Goal: Task Accomplishment & Management: Manage account settings

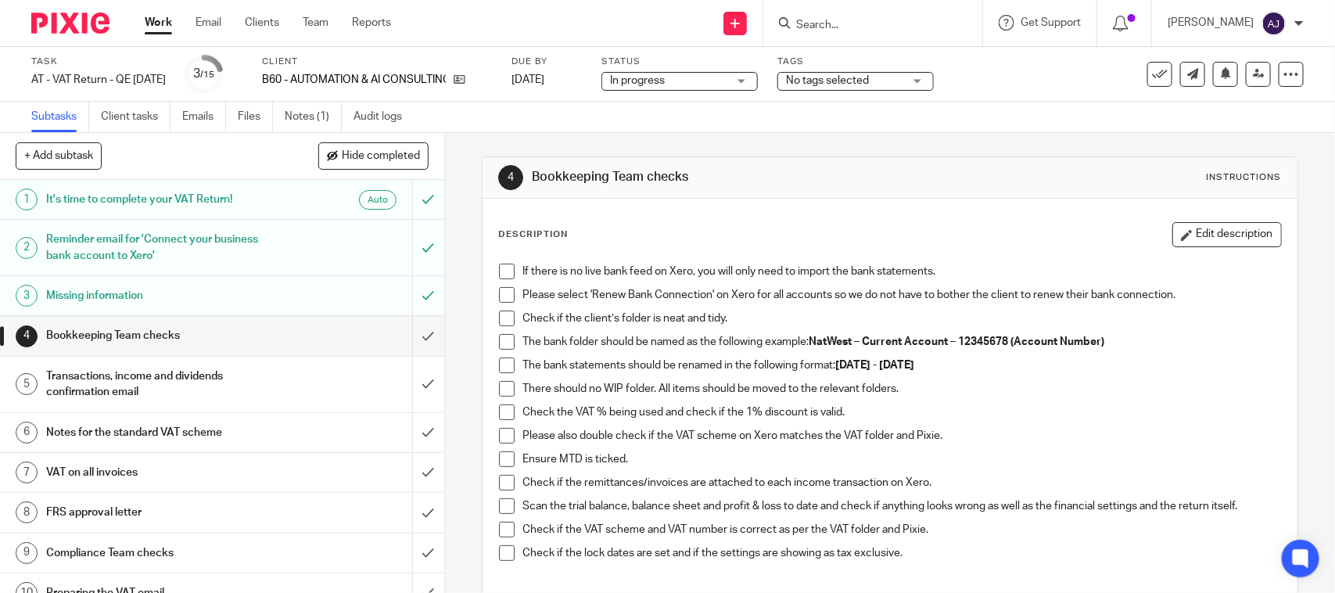
click at [791, 153] on div "4 Bookkeeping Team checks Instructions Description Edit description If there is…" at bounding box center [890, 452] width 816 height 638
click at [676, 143] on div "4 Bookkeeping Team checks Instructions Description Edit description If there is…" at bounding box center [890, 452] width 816 height 638
click at [676, 107] on div "Subtasks Client tasks Emails Files Notes (1) Audit logs" at bounding box center [667, 117] width 1335 height 31
click at [673, 139] on div "4 Bookkeeping Team checks Instructions Description Edit description If there is…" at bounding box center [890, 452] width 816 height 638
click at [536, 123] on div "Subtasks Client tasks Emails Files Notes (1) Audit logs" at bounding box center [667, 117] width 1335 height 31
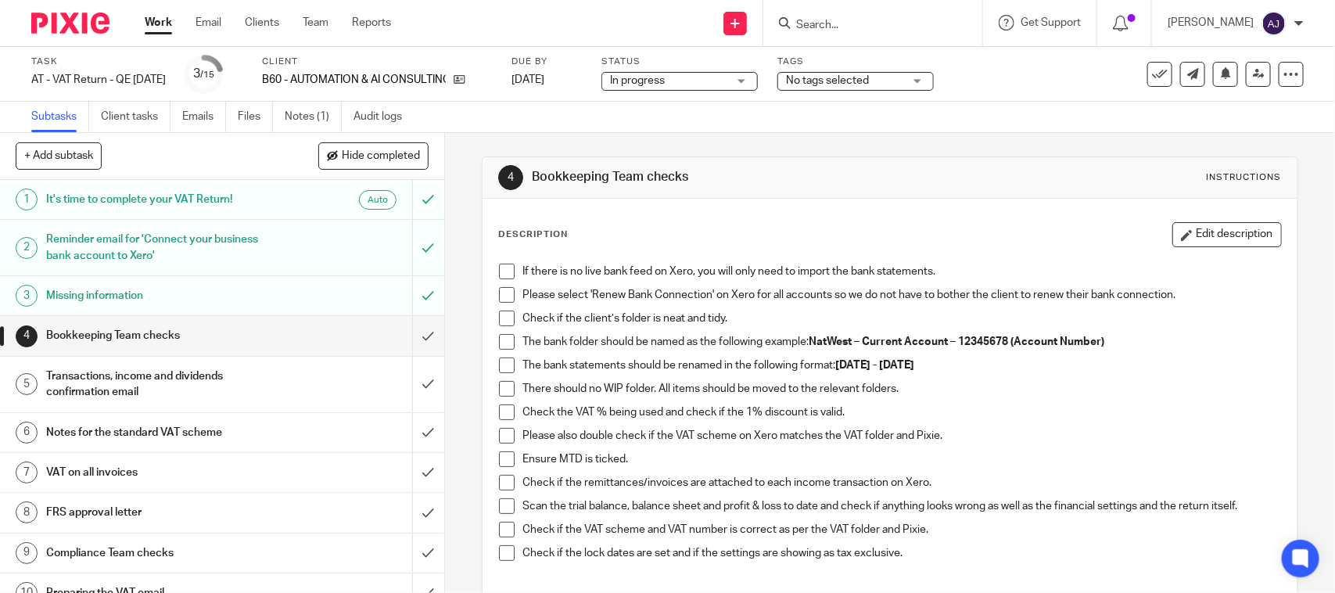
click at [76, 271] on link "2 Reminder email for 'Connect your business bank account to Xero'" at bounding box center [206, 248] width 412 height 56
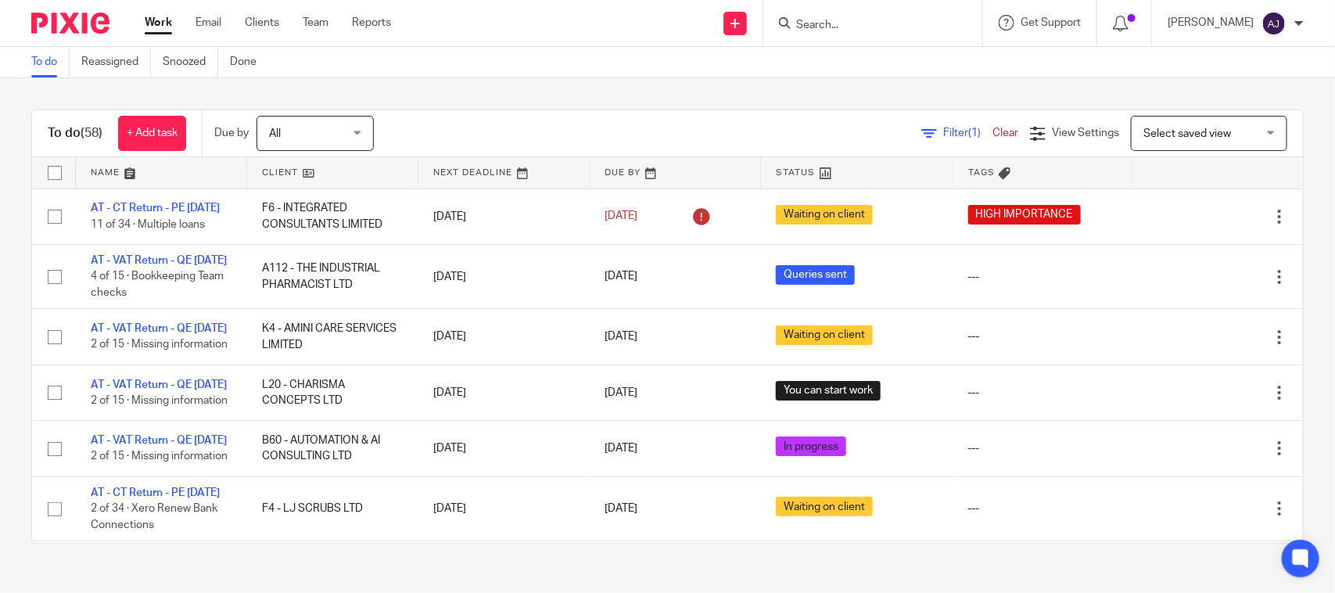
click at [490, 112] on div "To do (58) + Add task Due by All All Today Tomorrow This week Next week This mo…" at bounding box center [667, 133] width 1271 height 47
click at [152, 24] on link "Work" at bounding box center [158, 23] width 27 height 16
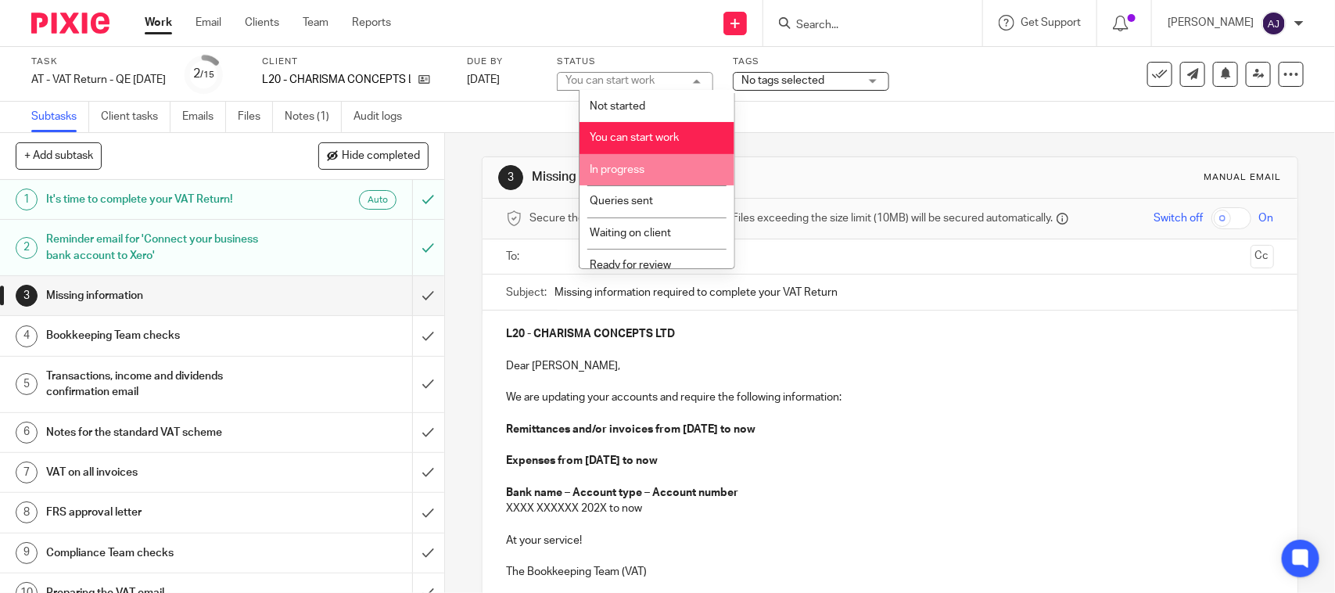
click at [626, 166] on span "In progress" at bounding box center [617, 169] width 55 height 11
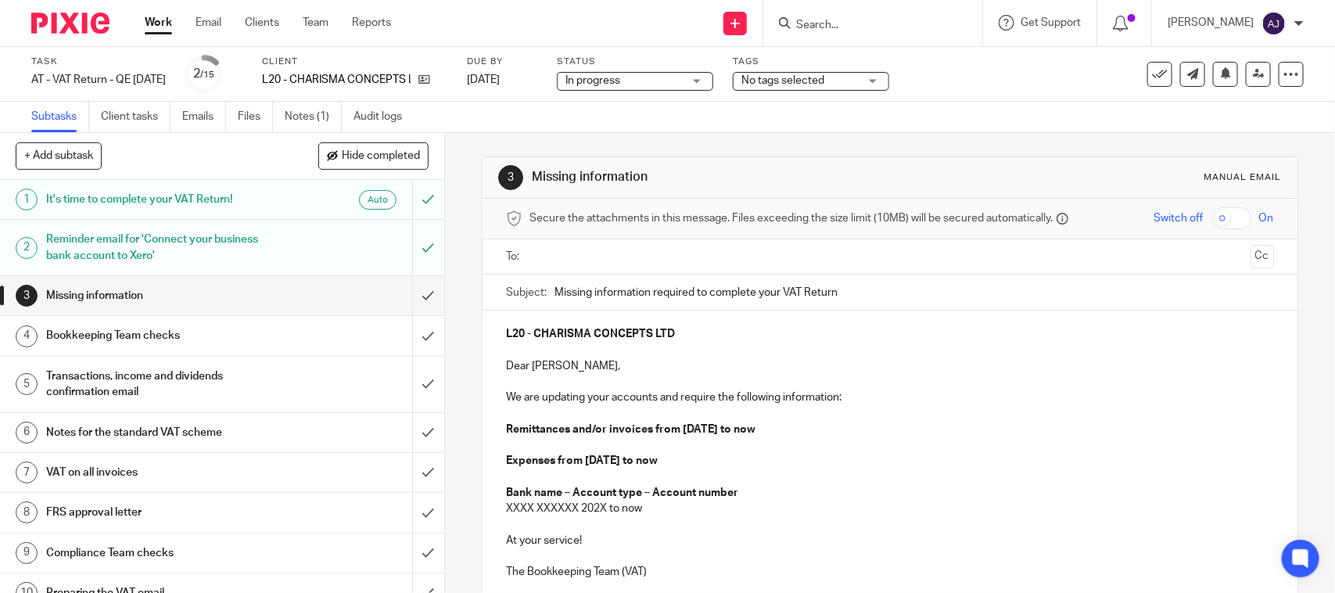
click at [655, 122] on div "Subtasks Client tasks Emails Files Notes (1) Audit logs" at bounding box center [667, 117] width 1335 height 31
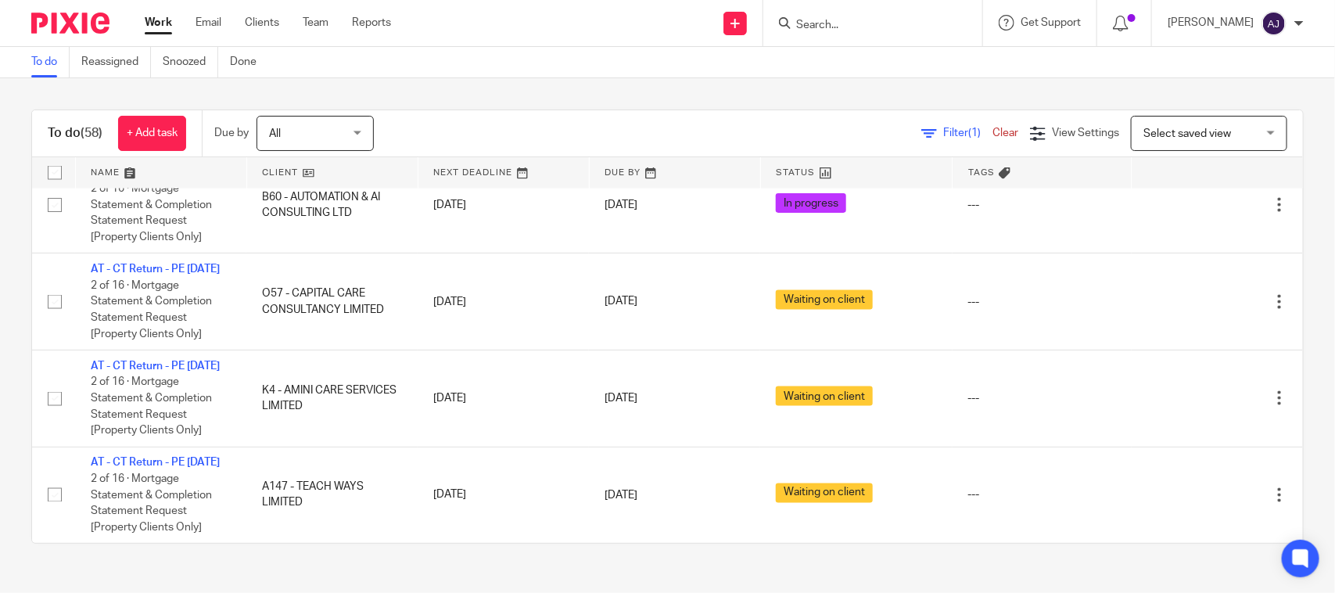
scroll to position [3915, 0]
click at [548, 91] on div "To do (58) + Add task Due by All All Today Tomorrow This week Next week This mo…" at bounding box center [667, 326] width 1335 height 497
click at [860, 34] on div at bounding box center [872, 23] width 219 height 46
click at [829, 34] on div at bounding box center [872, 23] width 219 height 46
click at [829, 23] on input "Search" at bounding box center [865, 26] width 141 height 14
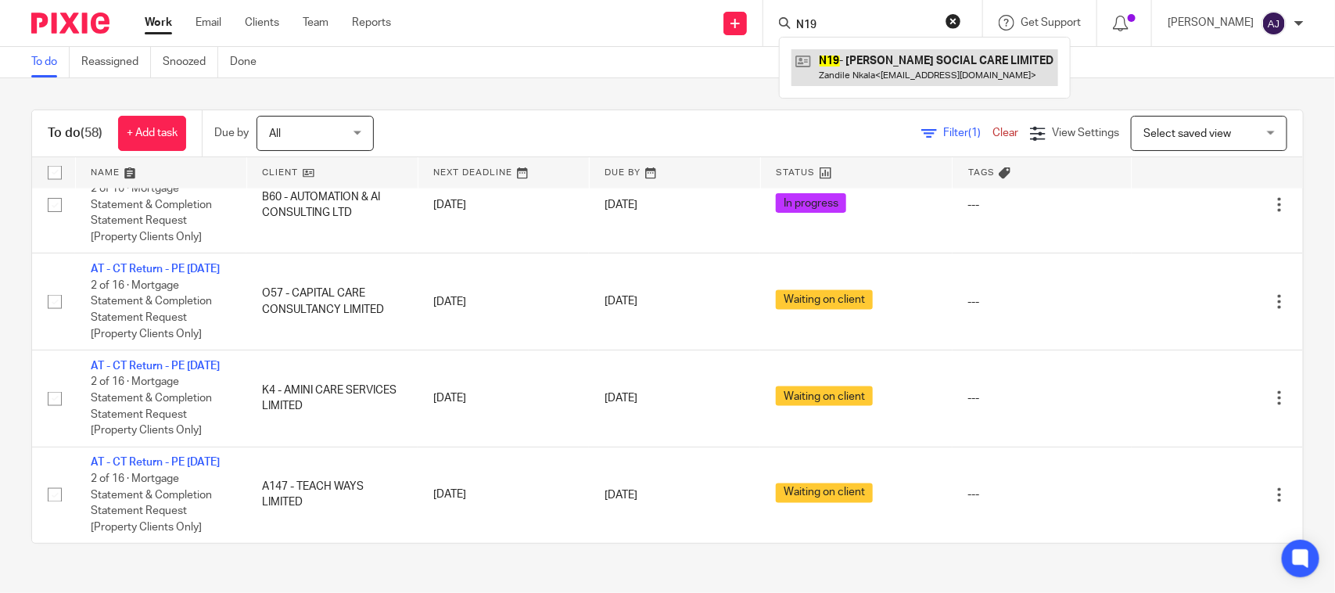
type input "N19"
click at [919, 72] on link at bounding box center [924, 67] width 267 height 36
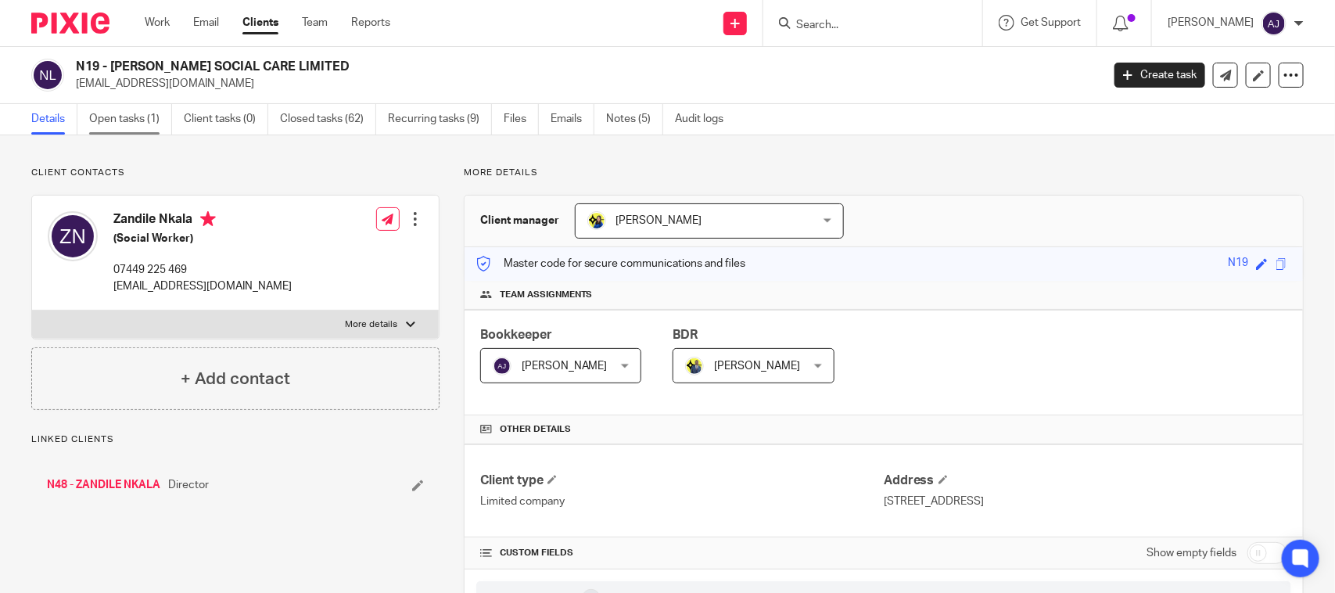
click at [104, 119] on link "Open tasks (1)" at bounding box center [130, 119] width 83 height 30
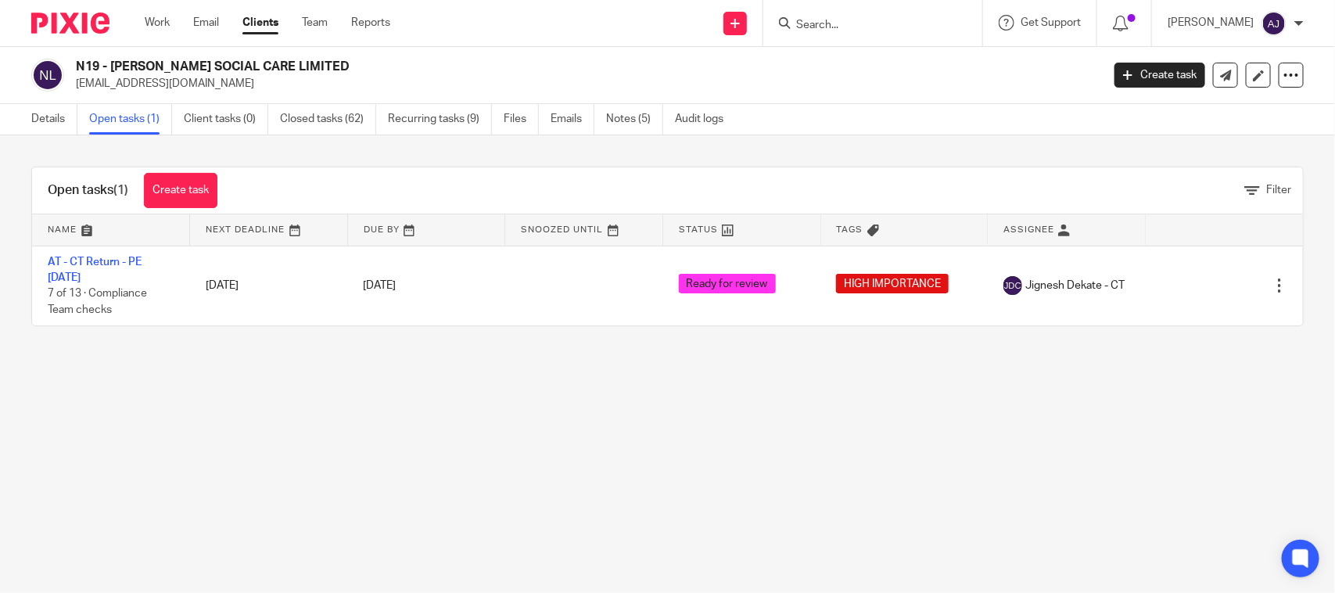
click at [181, 364] on main "N19 - [PERSON_NAME] SOCIAL CARE LIMITED [EMAIL_ADDRESS][DOMAIN_NAME] Create tas…" at bounding box center [667, 296] width 1335 height 593
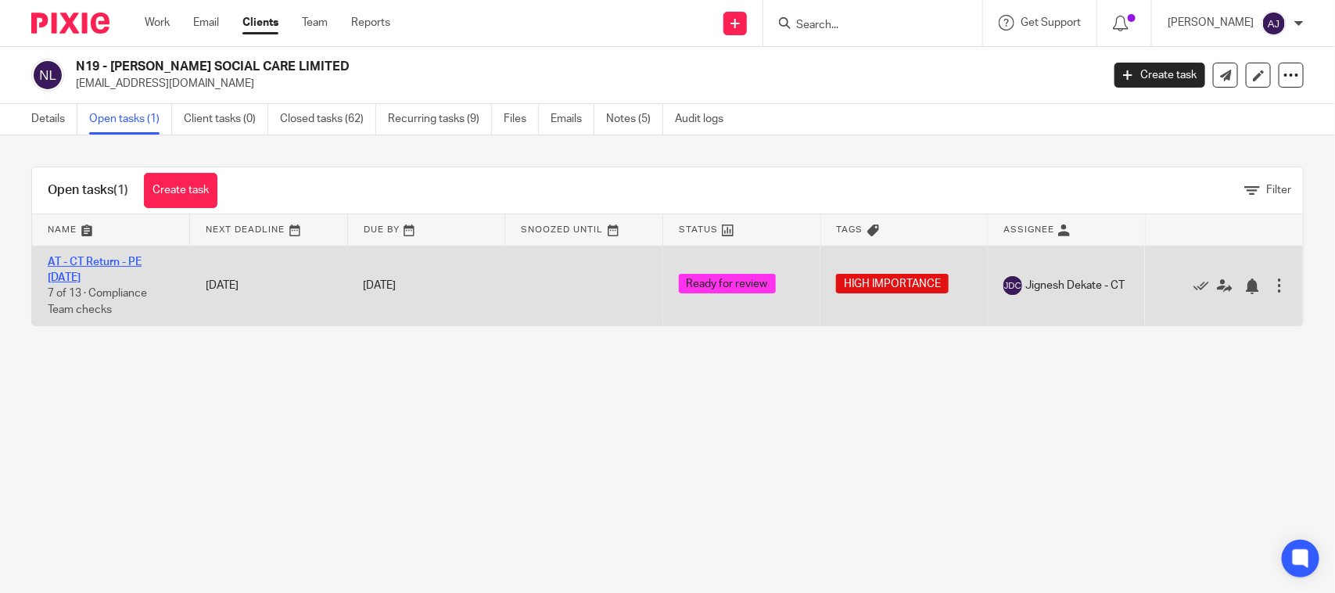
click at [127, 258] on link "AT - CT Return - PE [DATE]" at bounding box center [95, 269] width 94 height 27
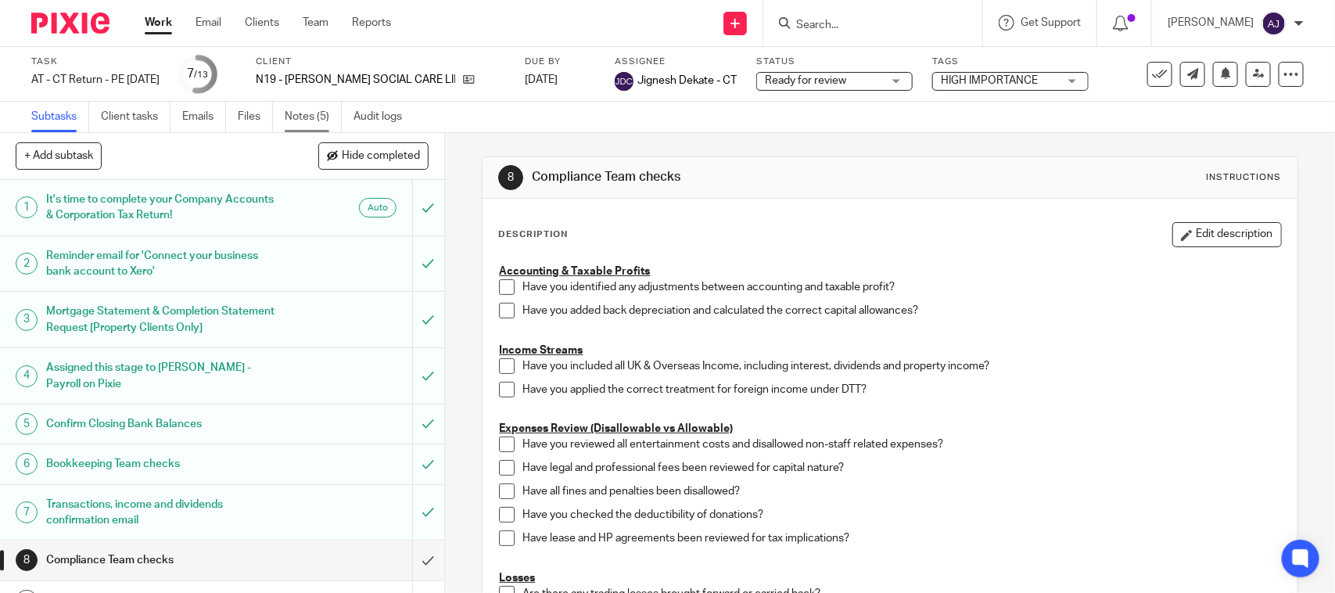
click at [325, 114] on link "Notes (5)" at bounding box center [313, 117] width 57 height 30
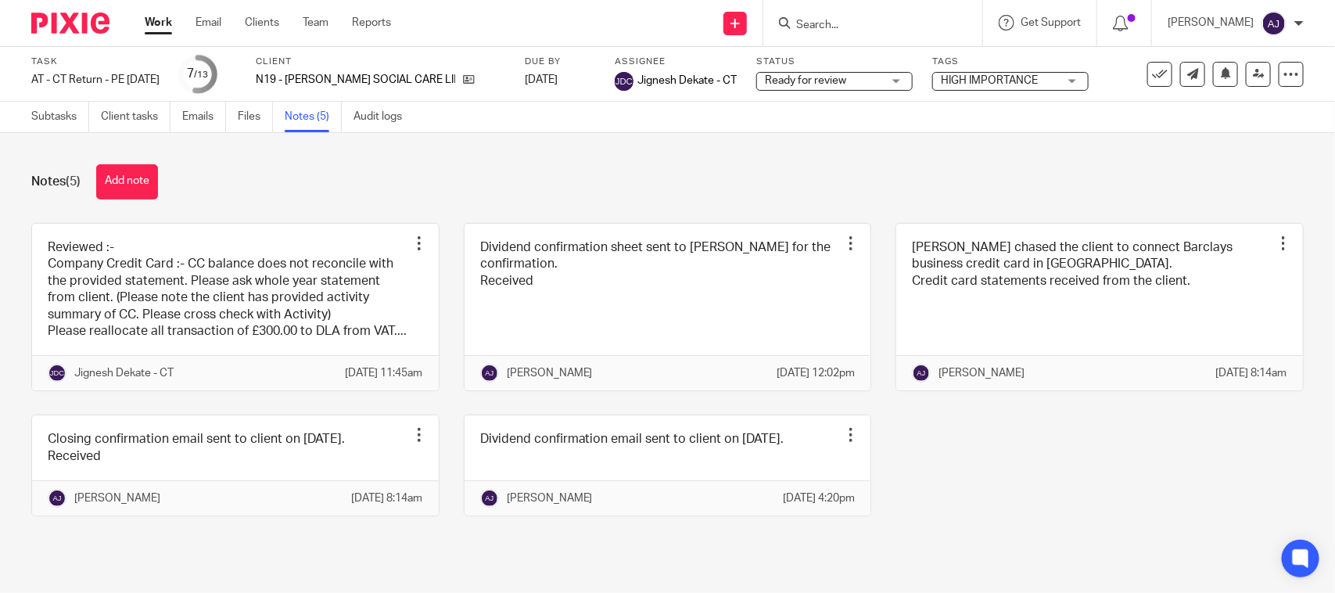
click at [200, 317] on link at bounding box center [235, 307] width 407 height 167
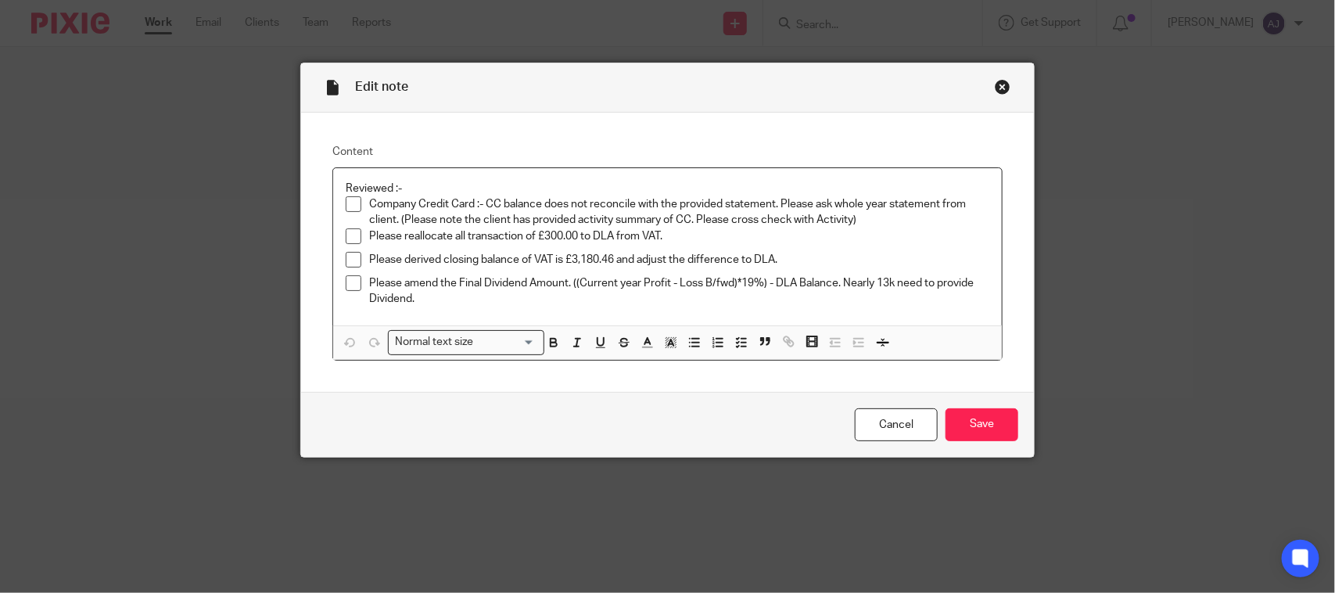
click at [995, 84] on div "Close this dialog window" at bounding box center [1003, 87] width 16 height 16
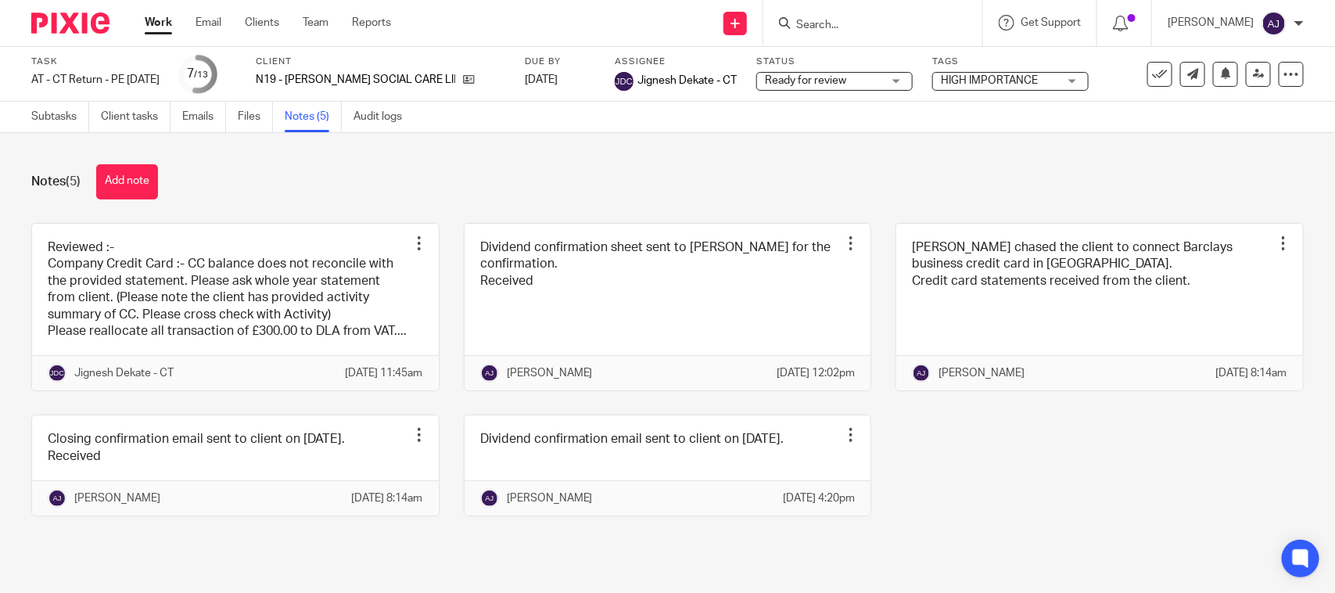
click at [967, 149] on div "Notes (5) Add note Reviewed :- Company Credit Card :- CC balance does not recon…" at bounding box center [667, 352] width 1335 height 438
click at [1253, 72] on icon at bounding box center [1259, 74] width 12 height 12
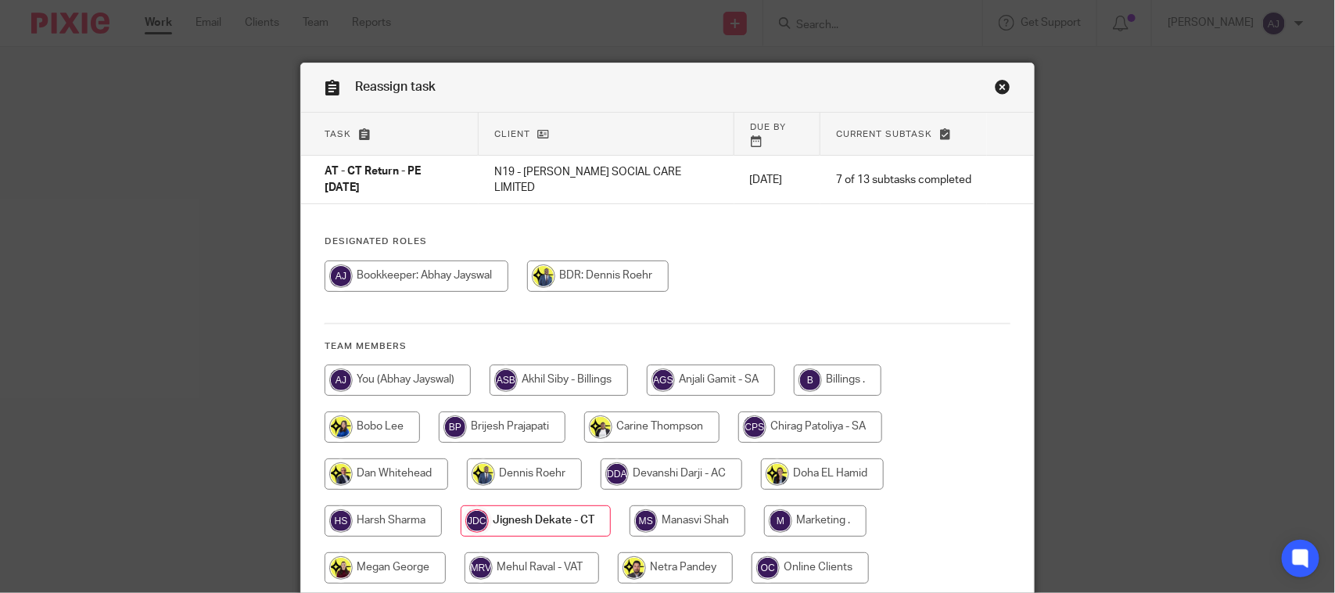
click at [388, 260] on input "radio" at bounding box center [417, 275] width 184 height 31
radio input "true"
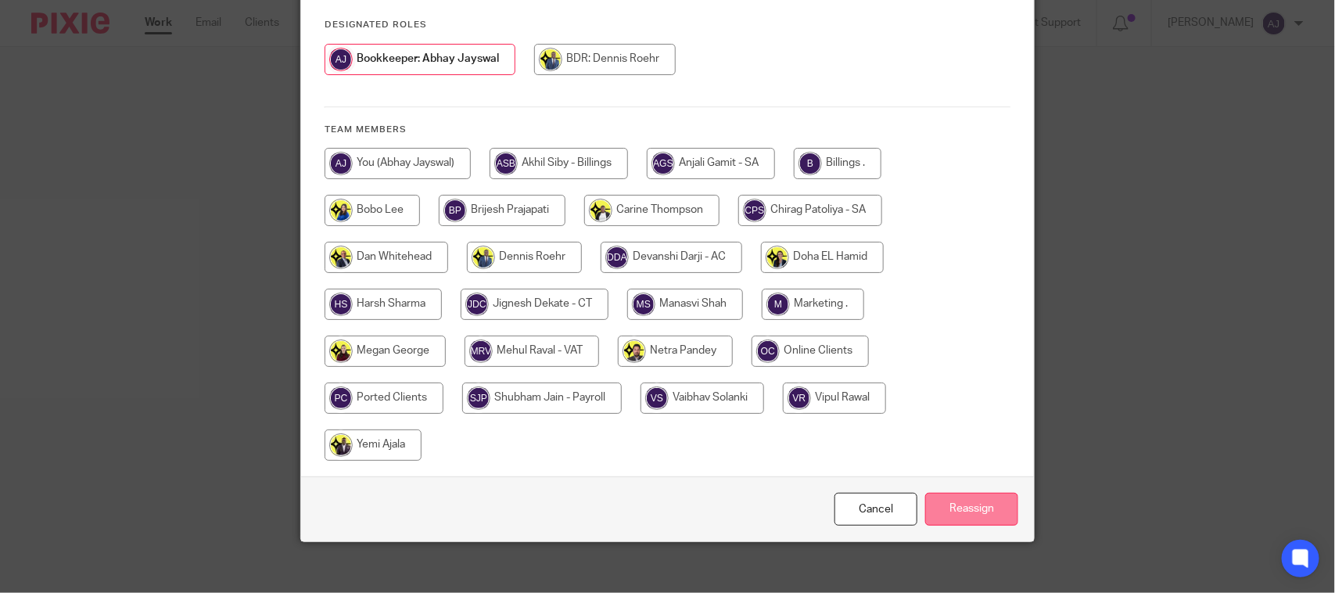
click at [949, 500] on input "Reassign" at bounding box center [971, 510] width 93 height 34
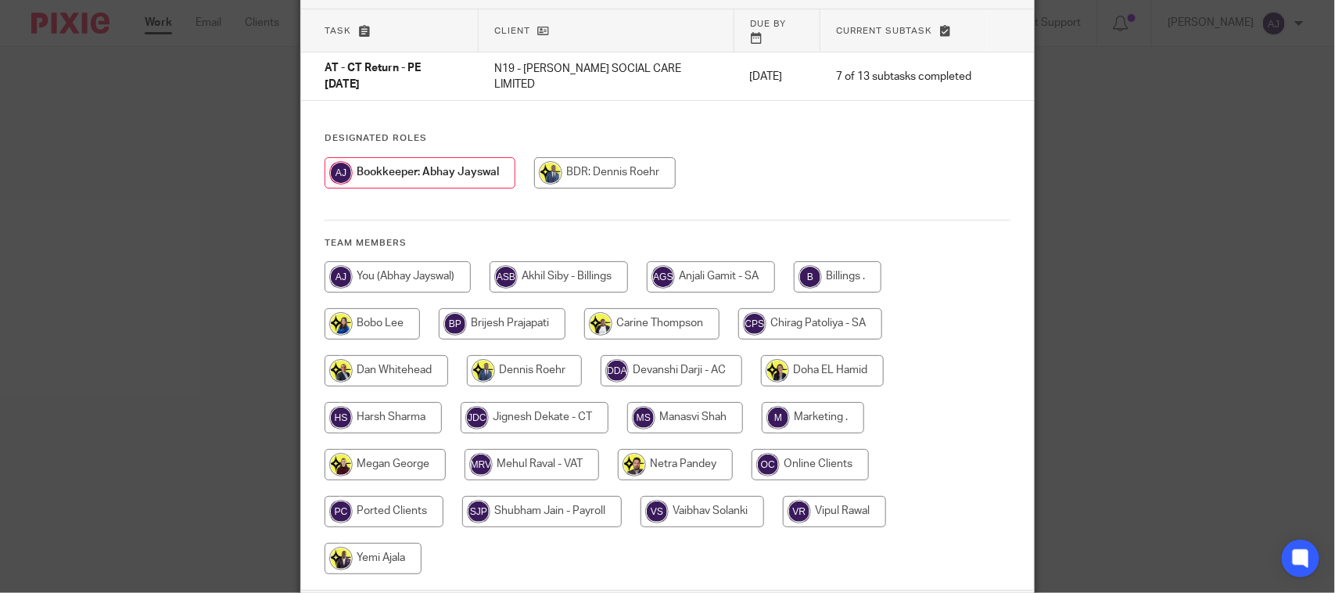
scroll to position [0, 0]
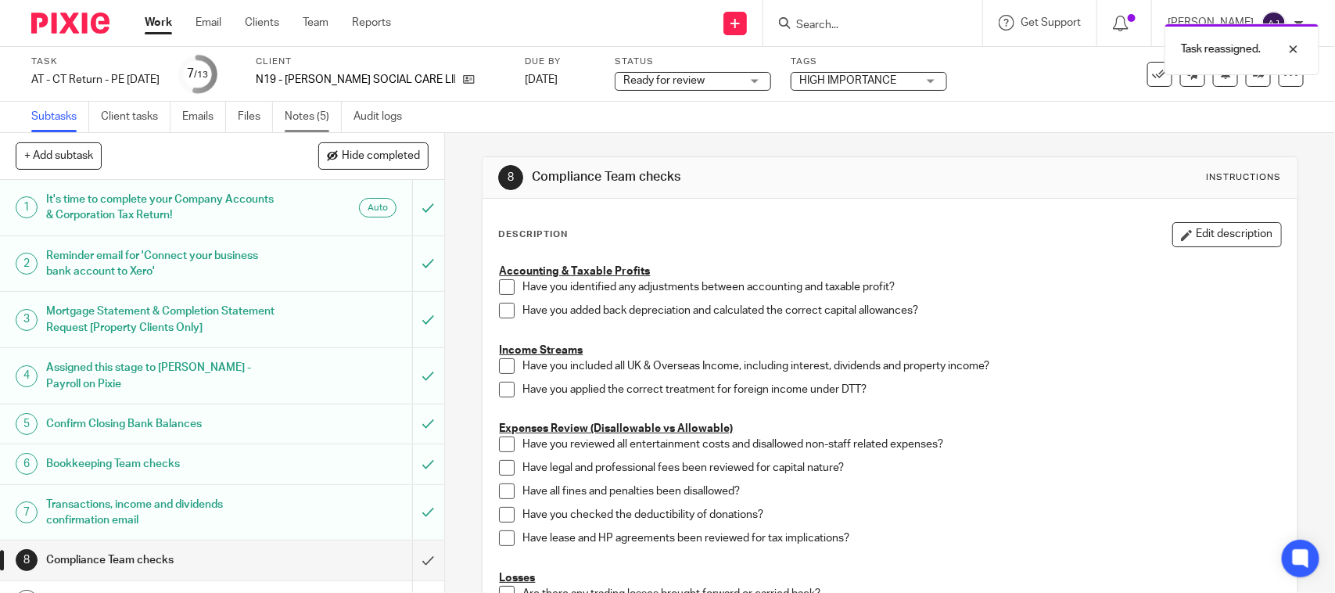
click at [305, 127] on link "Notes (5)" at bounding box center [313, 117] width 57 height 30
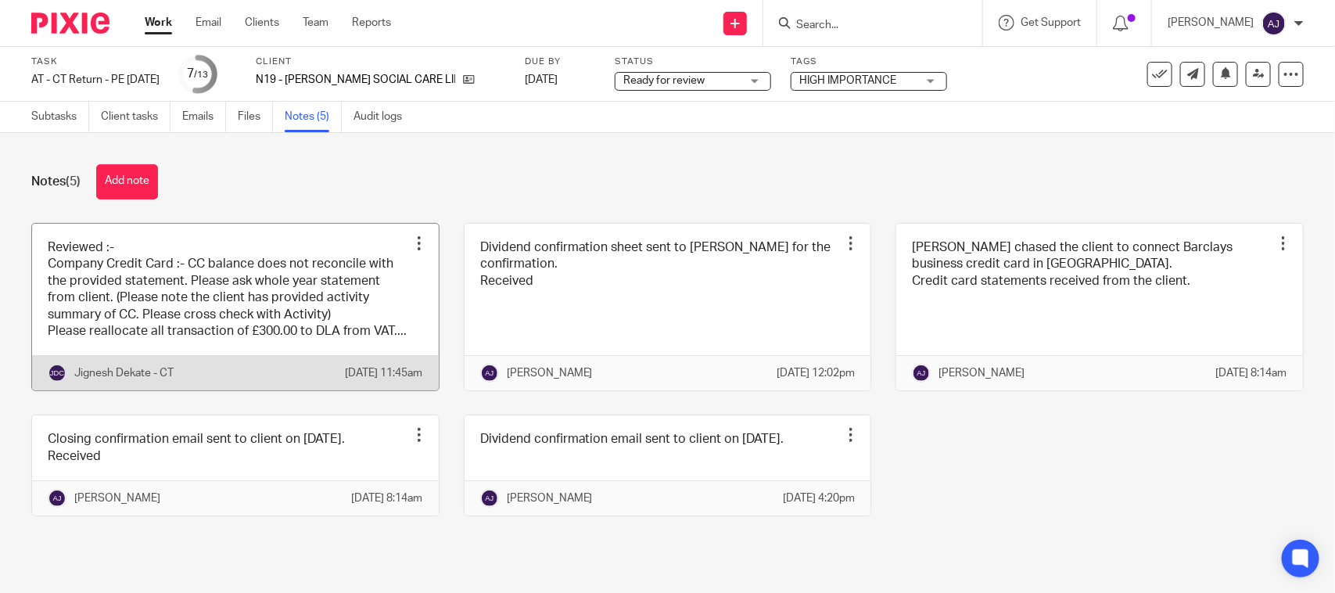
click at [186, 296] on link at bounding box center [235, 307] width 407 height 167
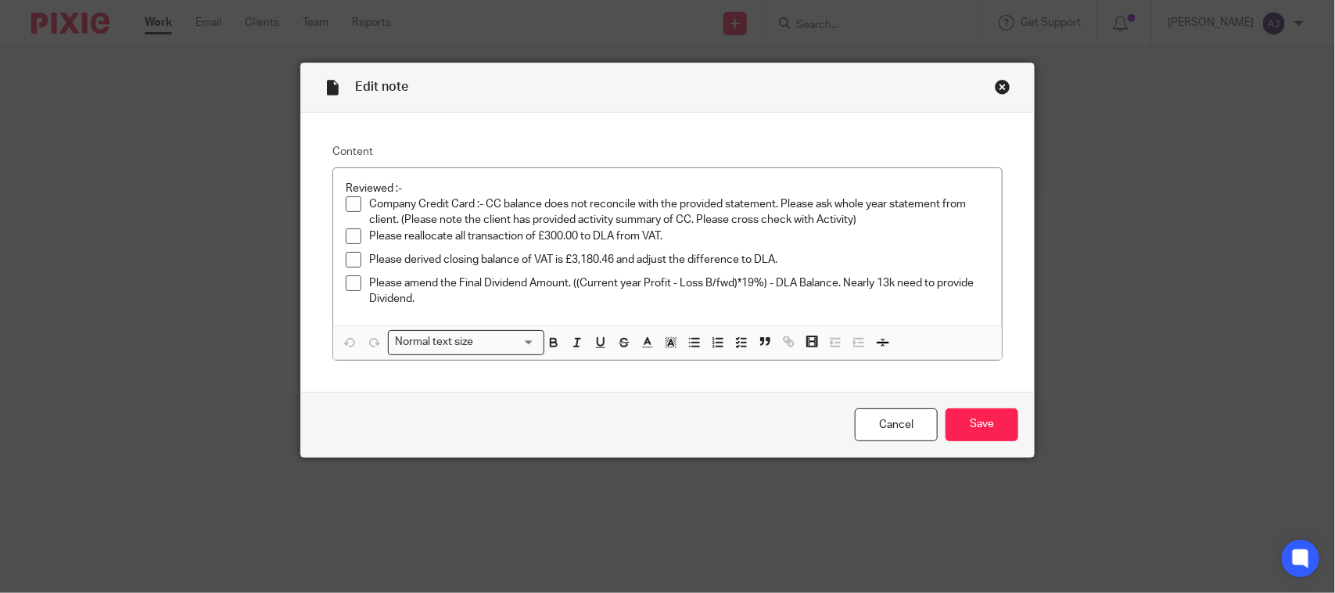
click at [1072, 213] on div "Edit note Content Reviewed :- Company Credit Card :- CC balance does not reconc…" at bounding box center [667, 296] width 1335 height 593
click at [995, 91] on div "Close this dialog window" at bounding box center [1003, 87] width 16 height 16
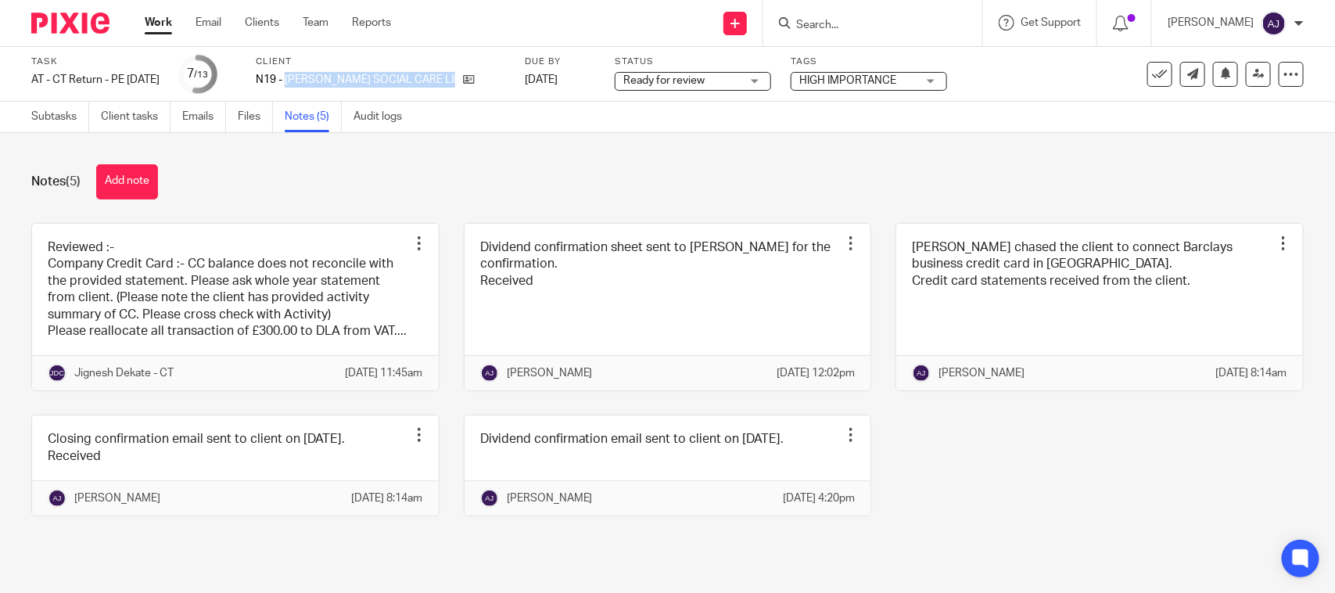
drag, startPoint x: 311, startPoint y: 78, endPoint x: 498, endPoint y: 76, distance: 186.9
click at [498, 76] on div "Task AT - CT Return - PE [DATE] Save AT - CT Return - PE [DATE] 7 /13 Client N1…" at bounding box center [561, 75] width 1060 height 38
copy div "[PERSON_NAME] SOCIAL CARE LIMITED"
click at [317, 192] on div "Notes (5) Add note" at bounding box center [667, 181] width 1272 height 35
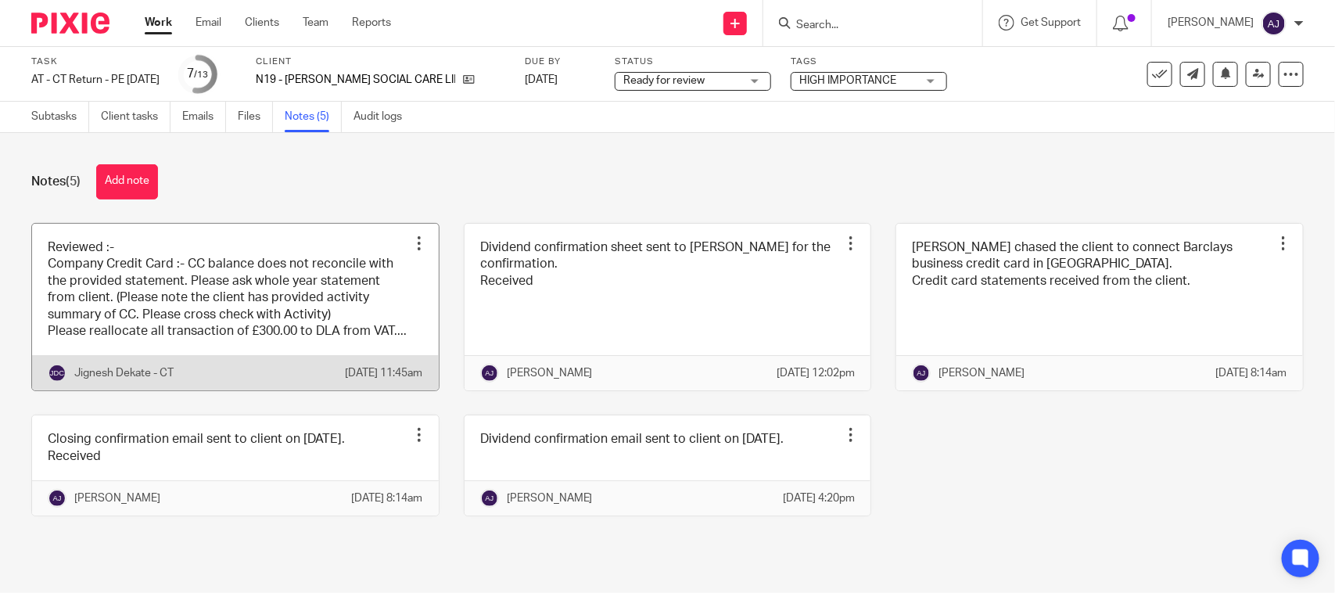
click at [224, 300] on link at bounding box center [235, 307] width 407 height 167
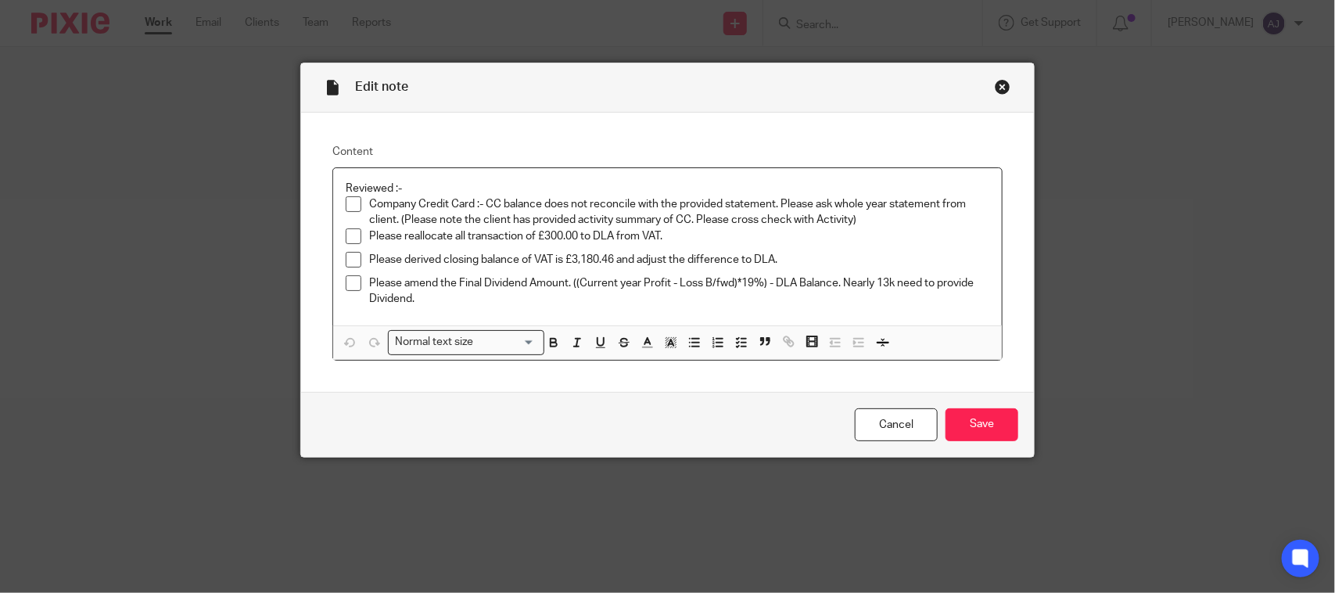
click at [995, 88] on div "Close this dialog window" at bounding box center [1003, 87] width 16 height 16
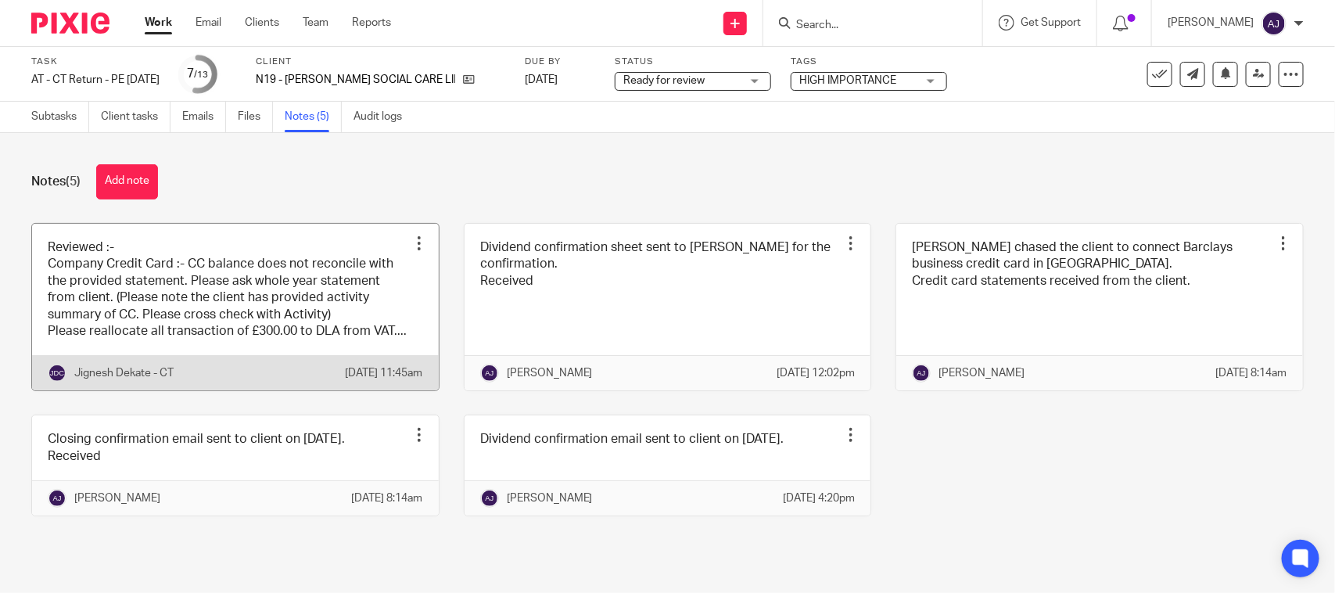
click at [174, 245] on link at bounding box center [235, 307] width 407 height 167
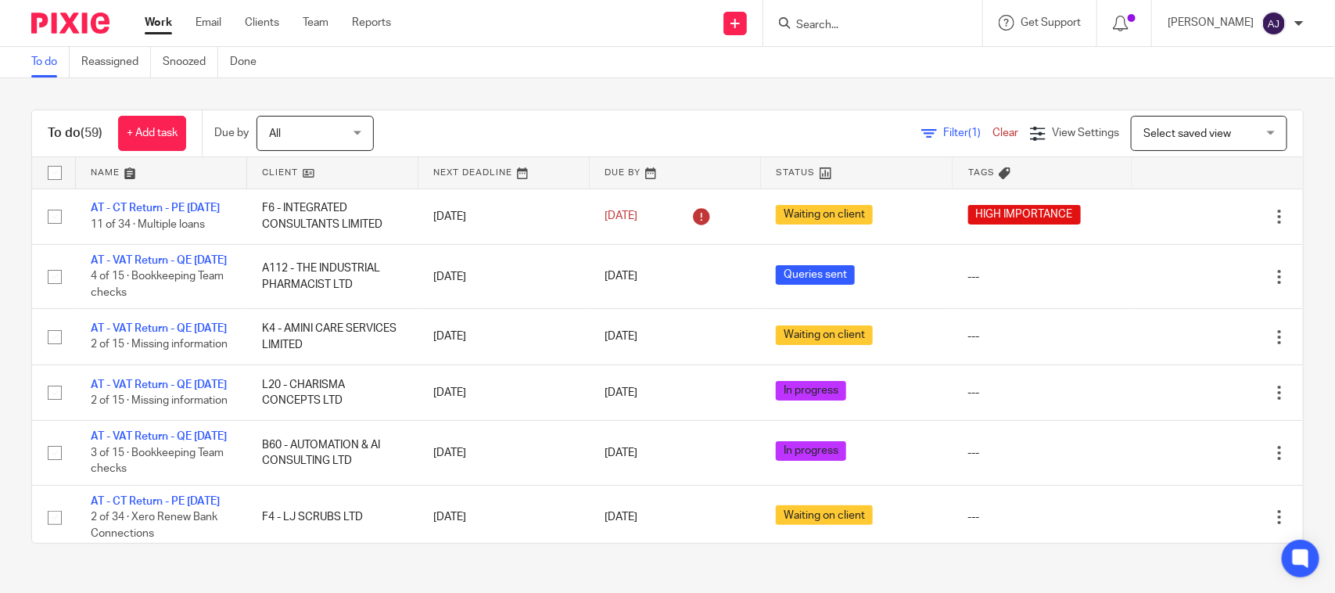
click at [580, 91] on div "To do (59) + Add task Due by All All Today Tomorrow This week Next week This mo…" at bounding box center [667, 326] width 1335 height 497
click at [624, 102] on div "To do (59) + Add task Due by All All Today Tomorrow This week Next week This mo…" at bounding box center [667, 326] width 1335 height 497
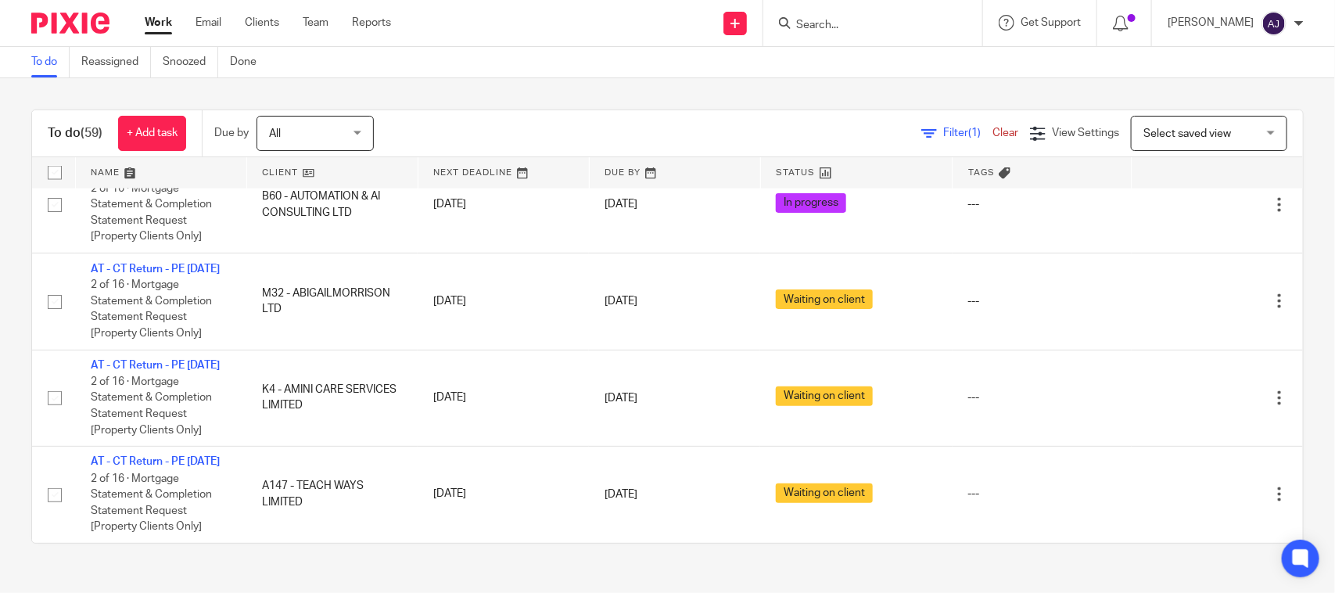
scroll to position [1869, 0]
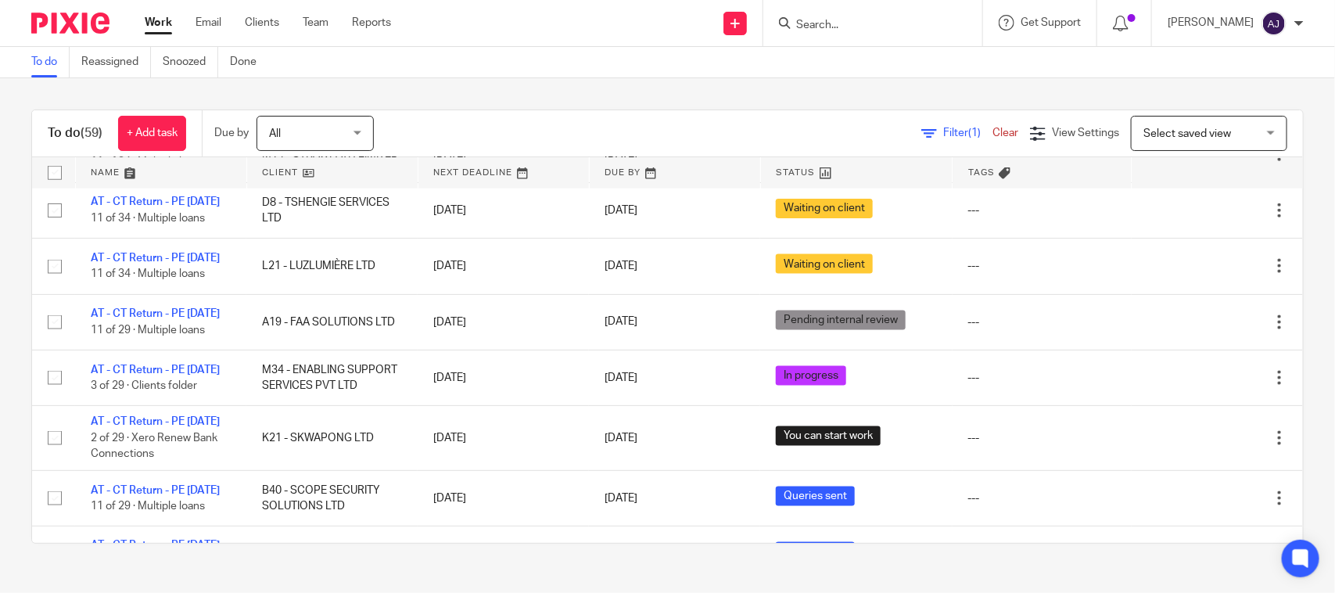
scroll to position [1075, 0]
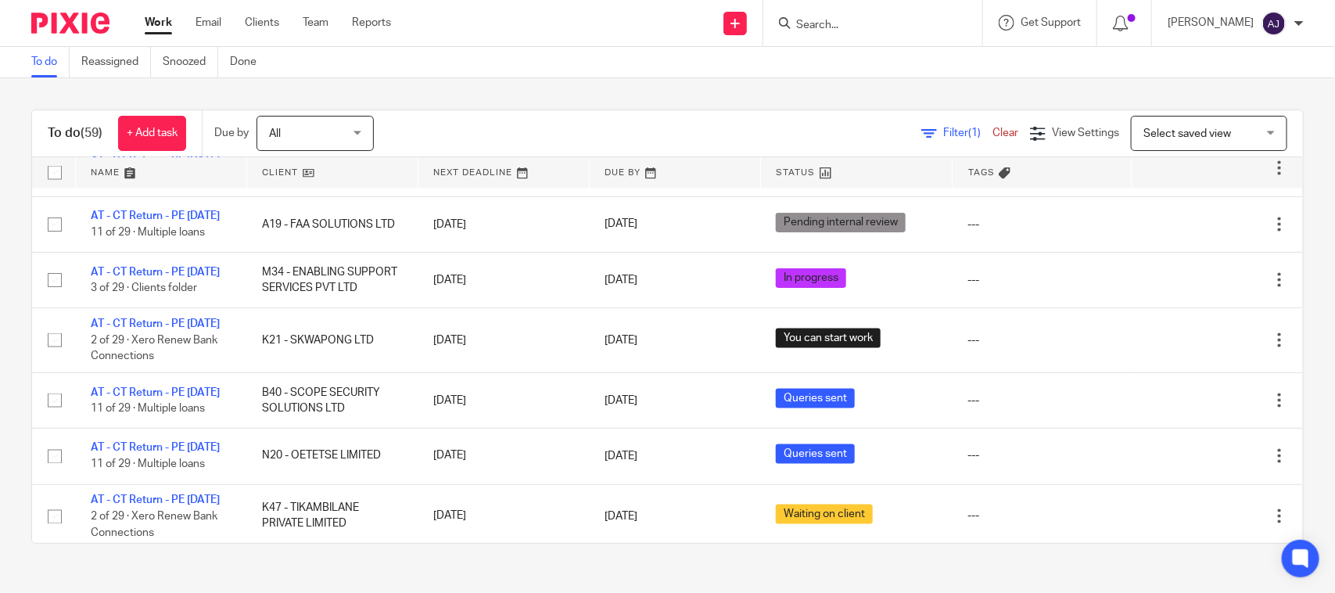
click at [802, 92] on div "To do (59) + Add task Due by All All Today Tomorrow This week Next week This mo…" at bounding box center [667, 326] width 1335 height 497
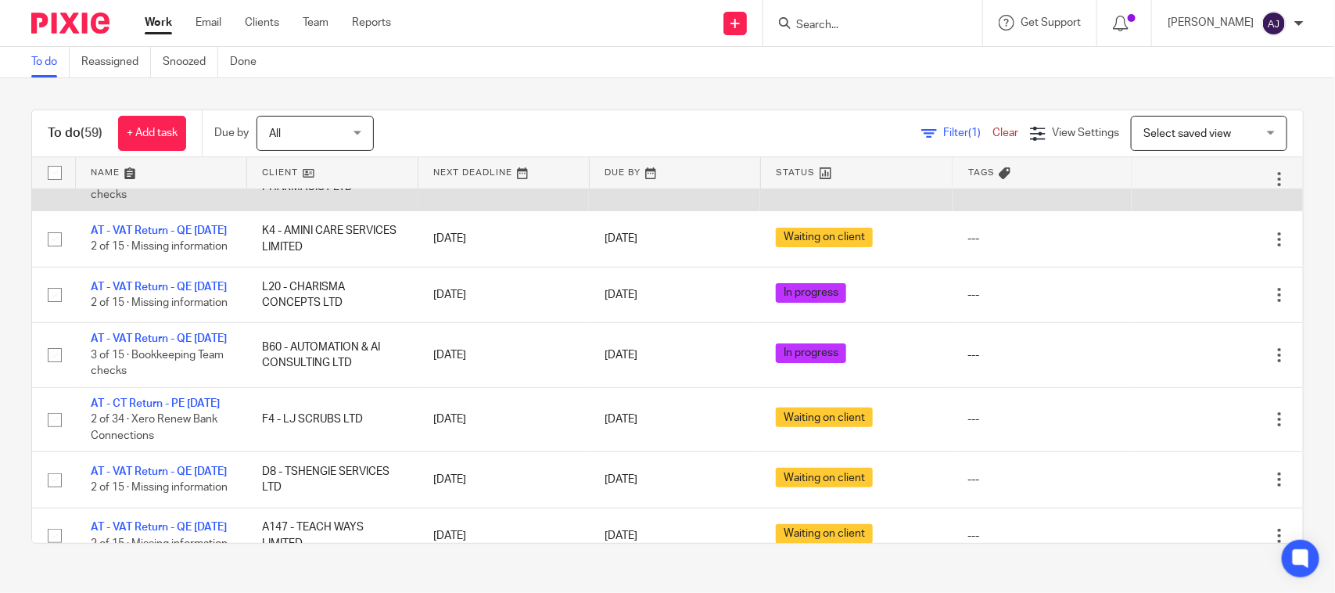
scroll to position [0, 0]
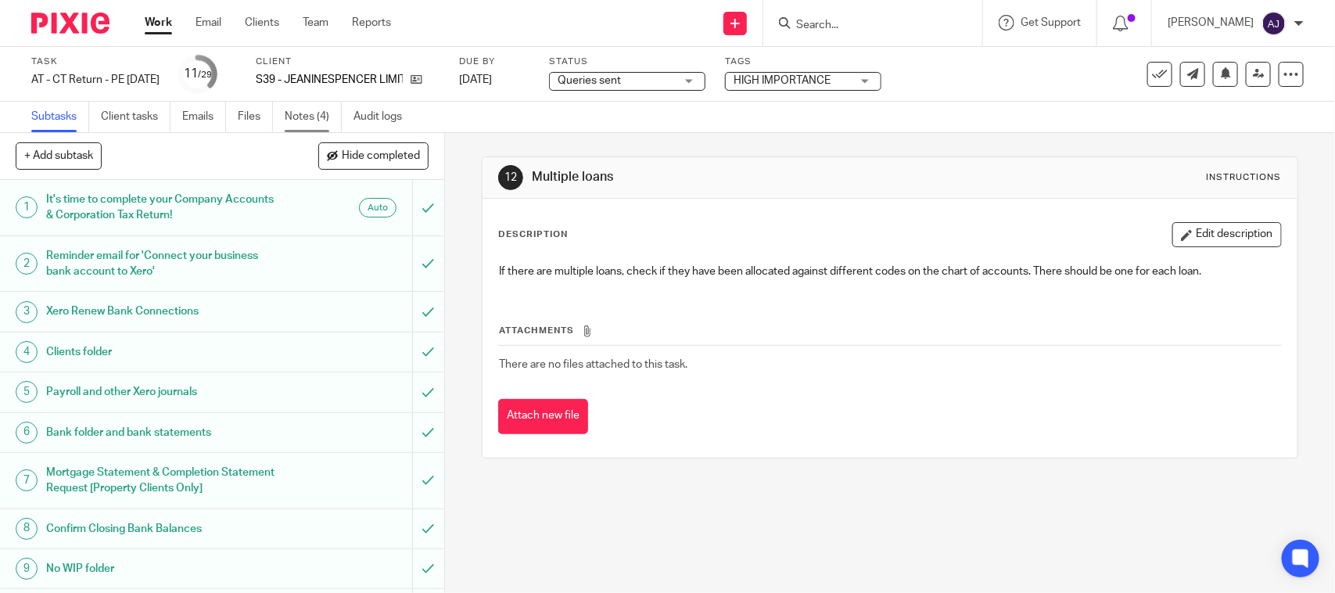
click at [294, 110] on link "Notes (4)" at bounding box center [313, 117] width 57 height 30
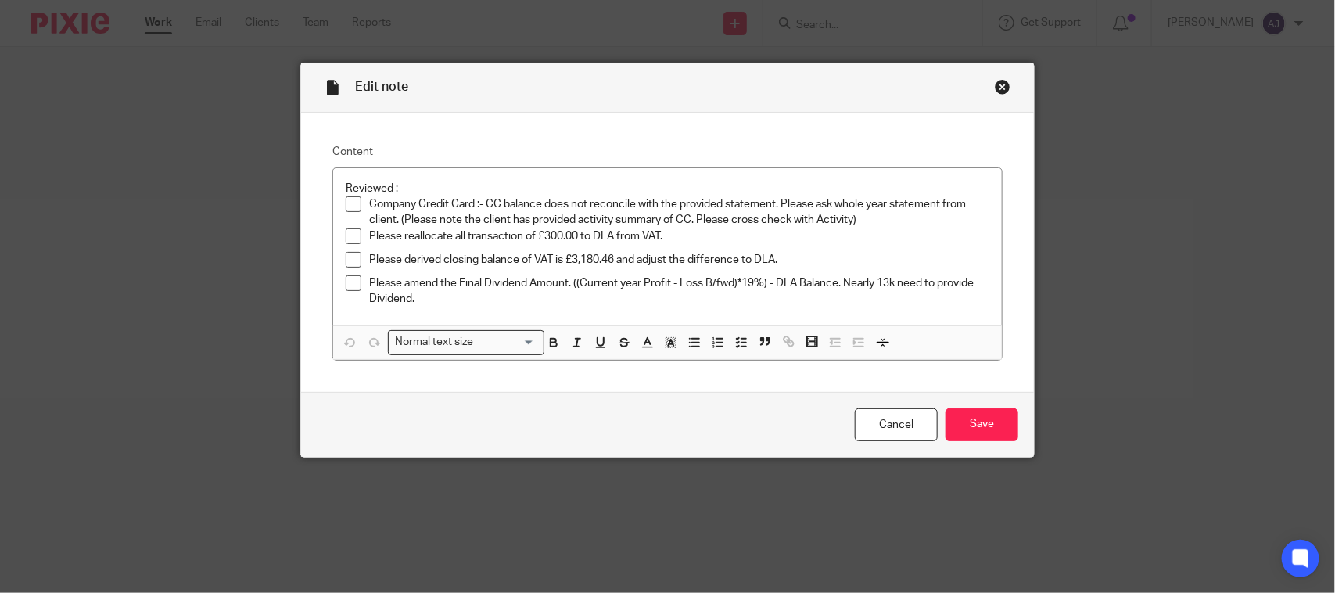
click at [995, 88] on div "Close this dialog window" at bounding box center [1003, 87] width 16 height 16
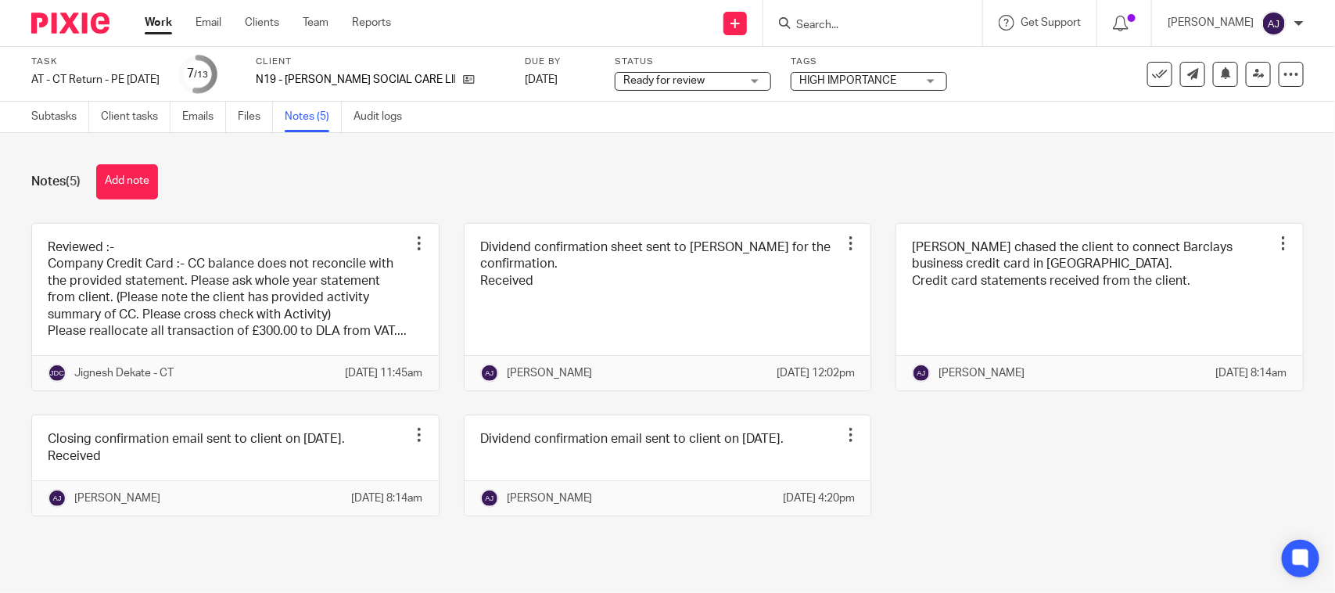
click at [795, 141] on div "Notes (5) Add note Reviewed :- Company Credit Card :- CC balance does not recon…" at bounding box center [667, 352] width 1335 height 438
click at [514, 185] on div "Notes (5) Add note" at bounding box center [667, 181] width 1272 height 35
click at [475, 205] on div "Notes (5) Add note Reviewed :- Company Credit Card :- CC balance does not recon…" at bounding box center [667, 352] width 1335 height 438
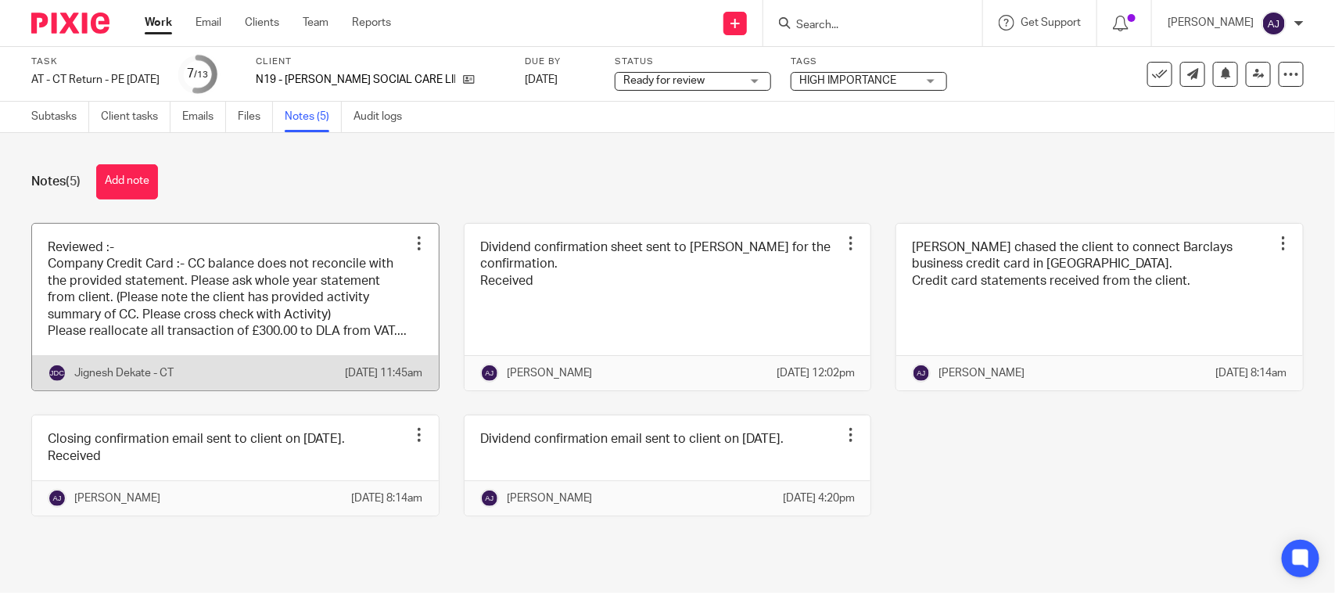
click at [287, 331] on link at bounding box center [235, 307] width 407 height 167
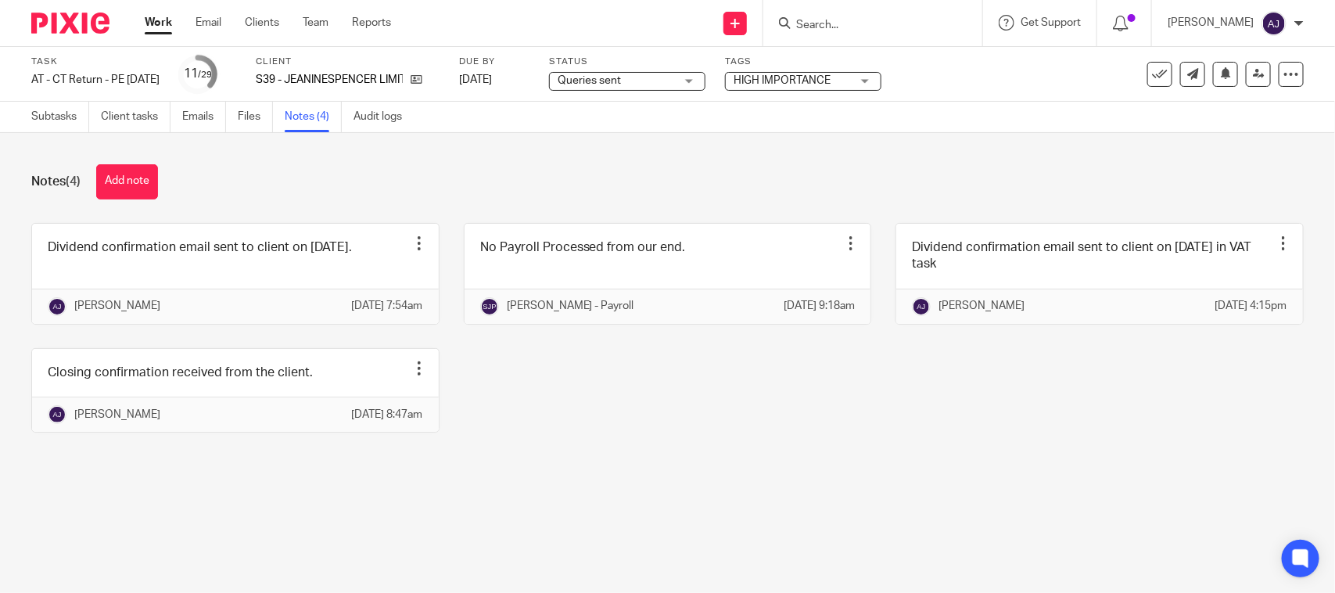
click at [787, 456] on div "Dividend confirmation email sent to client on [DATE]. Edit note Delete note [PE…" at bounding box center [655, 339] width 1297 height 233
click at [73, 126] on link "Subtasks" at bounding box center [60, 117] width 58 height 30
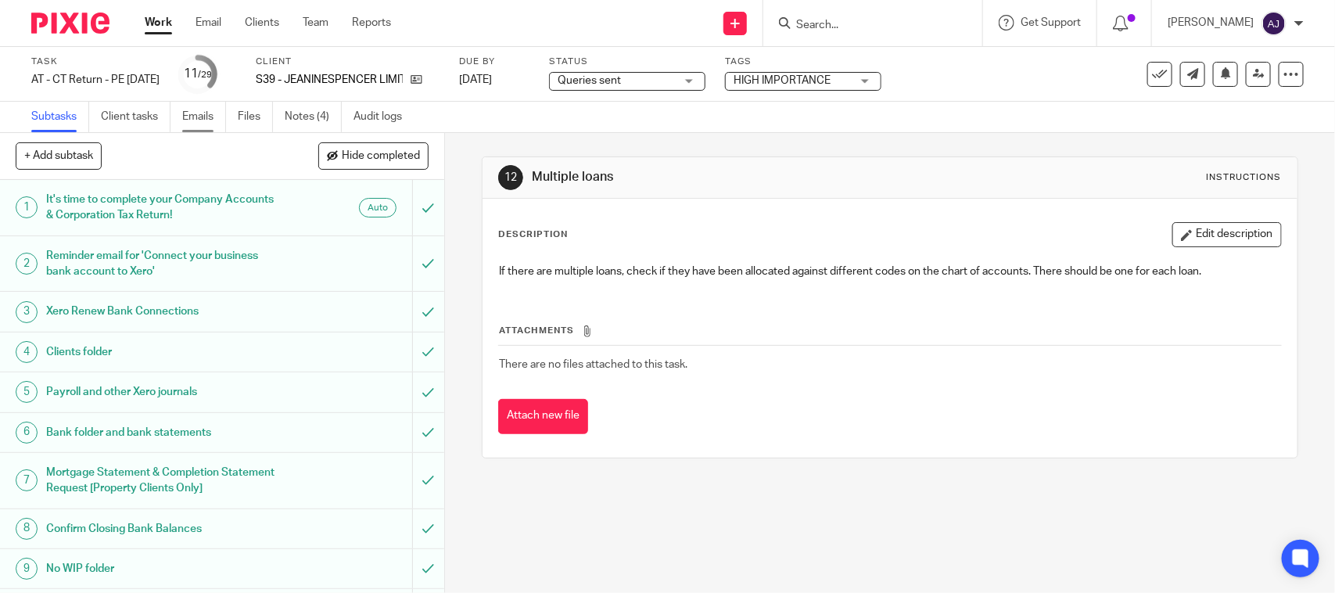
click at [198, 129] on link "Emails" at bounding box center [204, 117] width 44 height 30
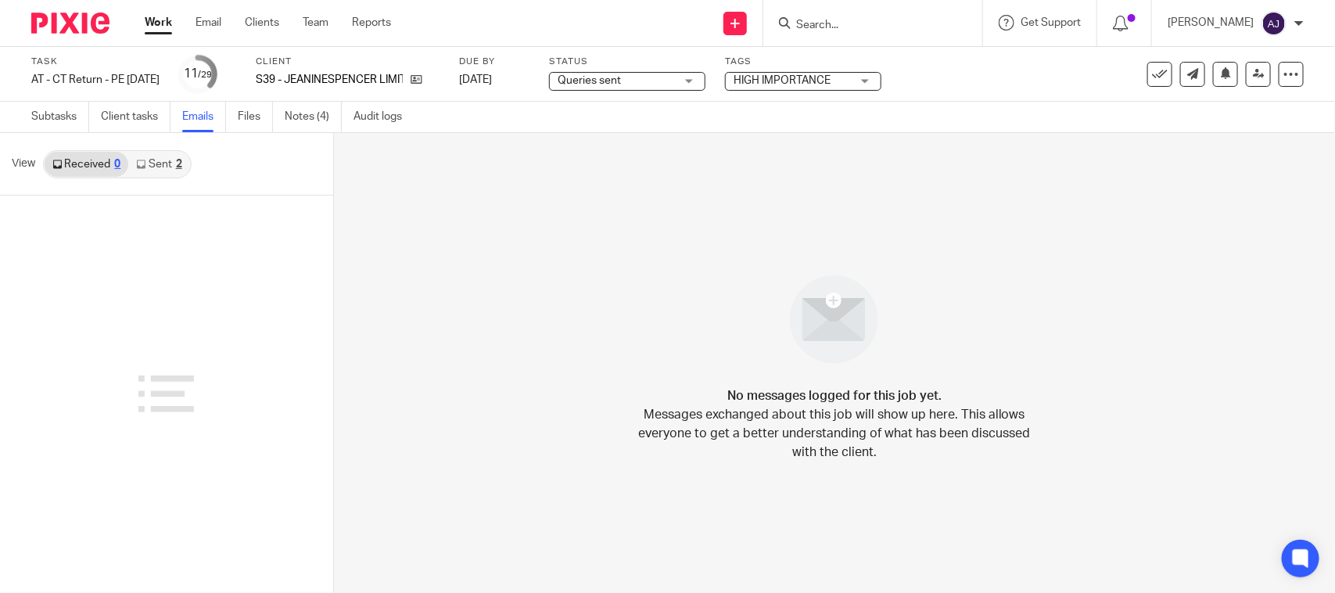
click at [167, 169] on link "Sent 2" at bounding box center [158, 164] width 61 height 25
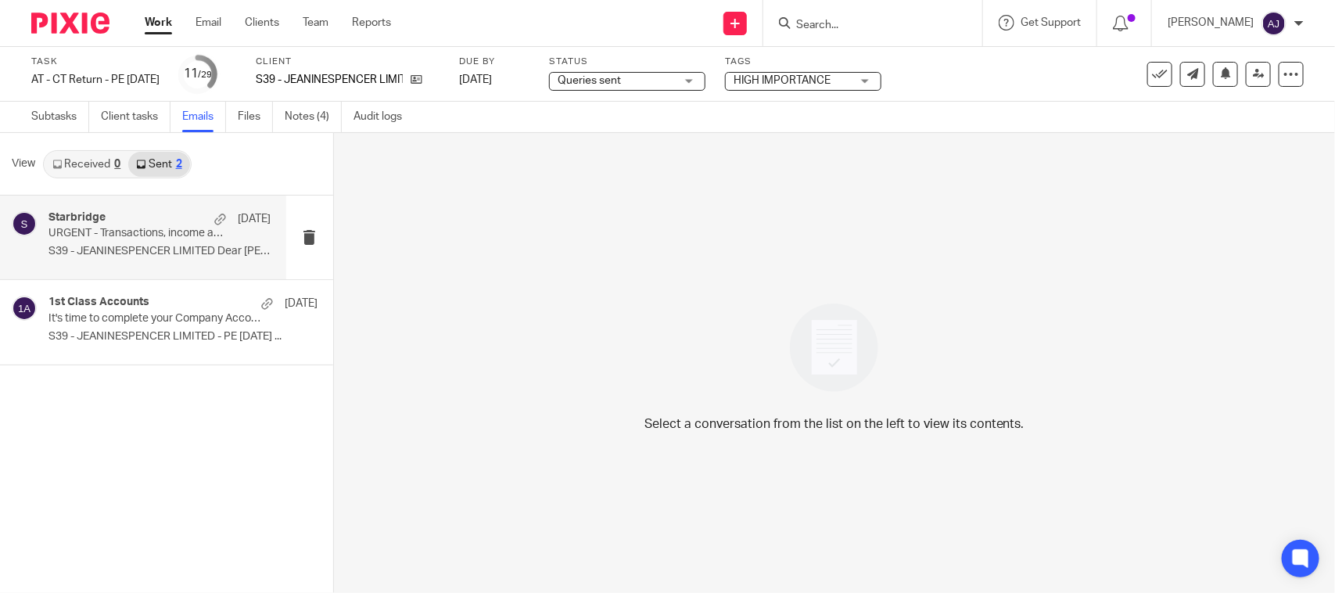
click at [176, 259] on div "Starbridge [DATE] URGENT - Transactions, income and dividends confirmation - JE…" at bounding box center [159, 237] width 222 height 52
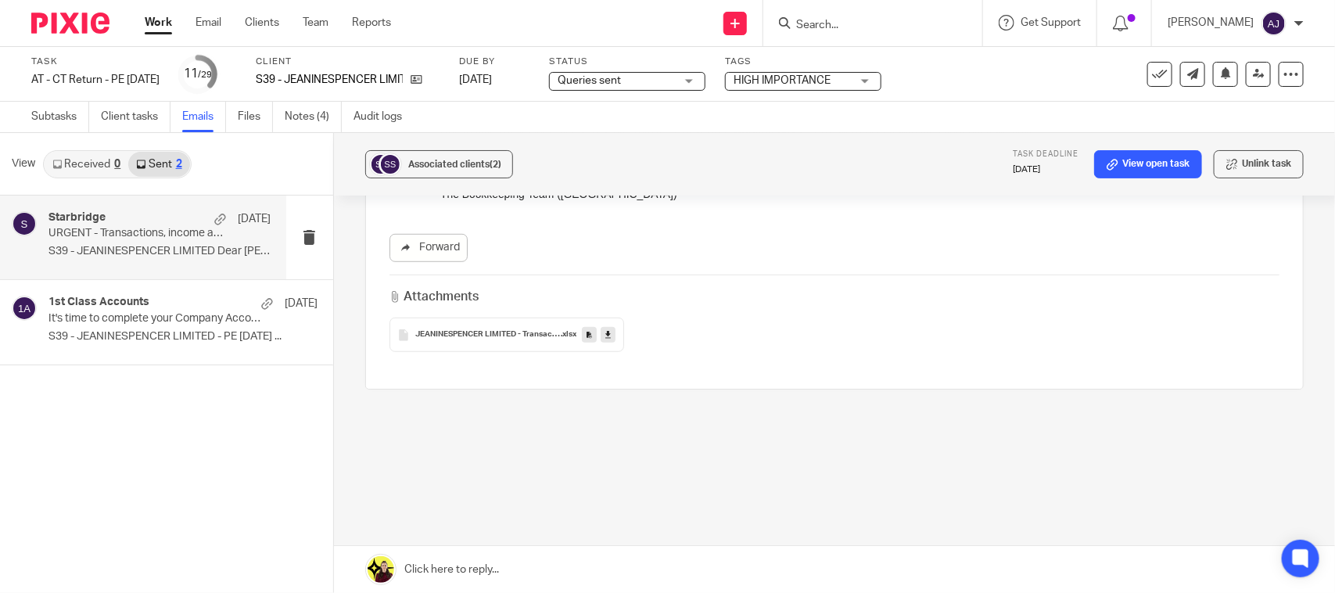
click at [479, 333] on span "JEANINESPENCER LIMITED - Transactions, income and dividends confirmation" at bounding box center [487, 334] width 145 height 9
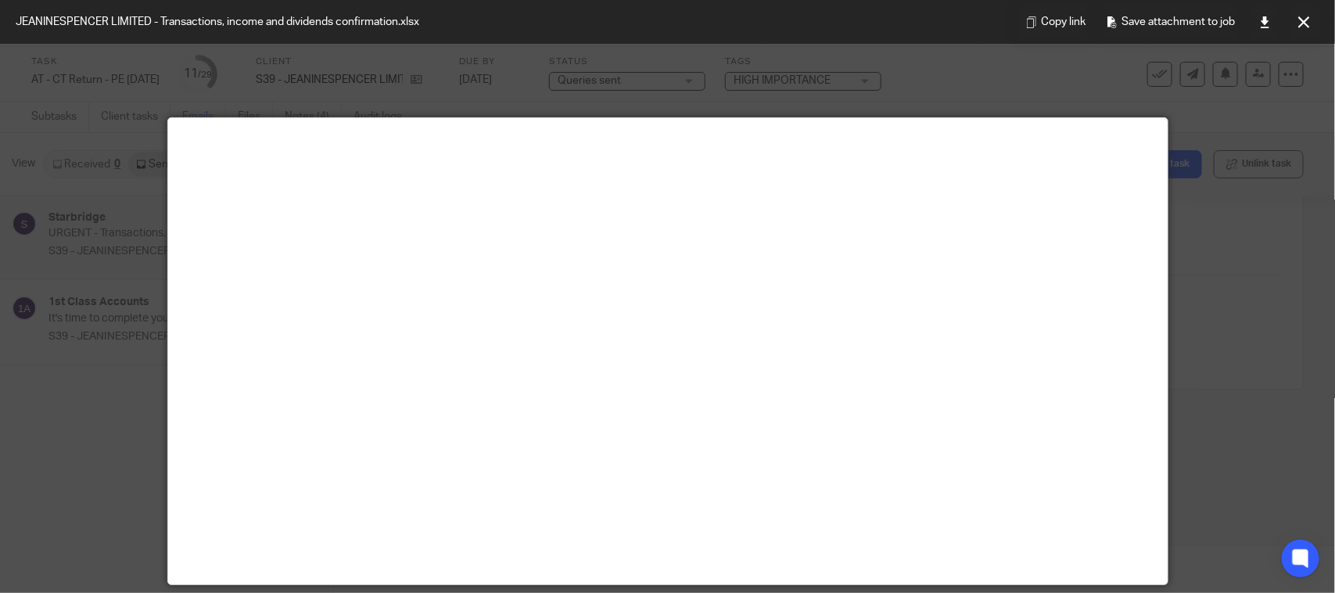
click at [1181, 157] on div at bounding box center [667, 296] width 1335 height 593
click at [1298, 24] on icon at bounding box center [1304, 22] width 12 height 12
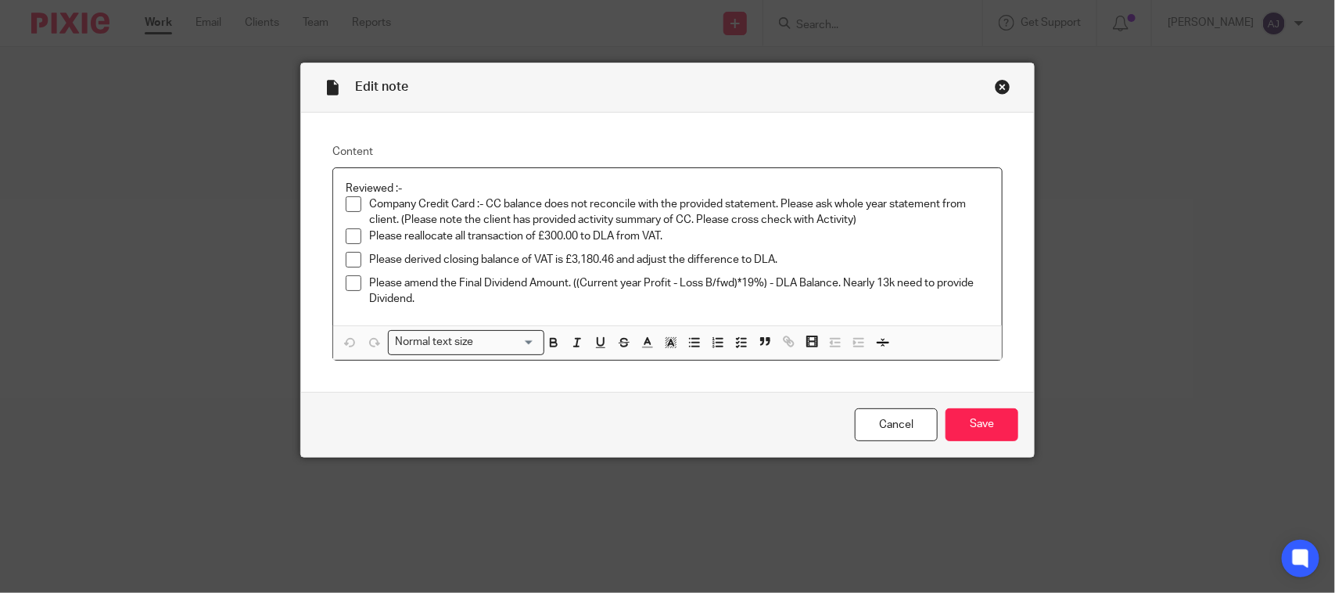
click at [346, 239] on span at bounding box center [354, 236] width 16 height 16
click at [346, 262] on span at bounding box center [354, 260] width 16 height 16
click at [346, 274] on li "Please derived closing balance of VAT is £3,180.46 and adjust the difference to…" at bounding box center [668, 263] width 644 height 23
click at [346, 279] on span at bounding box center [354, 283] width 16 height 16
click at [997, 81] on div "Close this dialog window" at bounding box center [1003, 87] width 16 height 16
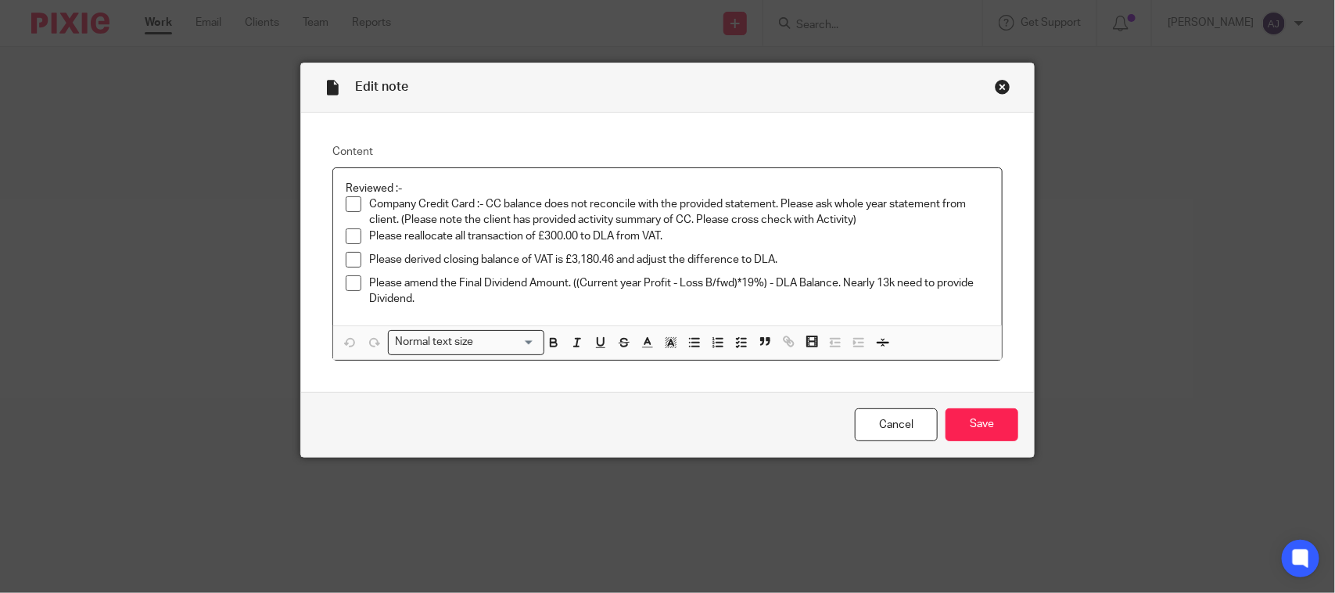
click at [348, 235] on span at bounding box center [354, 236] width 16 height 16
click at [974, 421] on input "Save" at bounding box center [981, 425] width 73 height 34
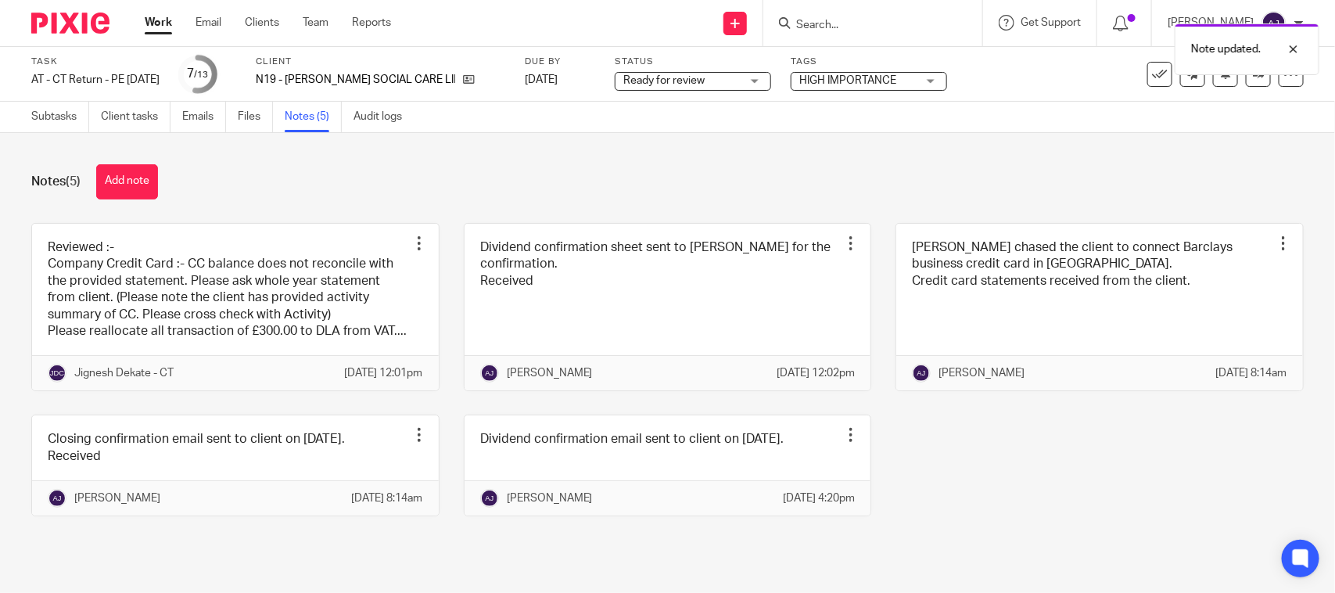
click at [852, 151] on div "Notes (5) Add note Reviewed :- Company Credit Card :- CC balance does not recon…" at bounding box center [667, 352] width 1335 height 438
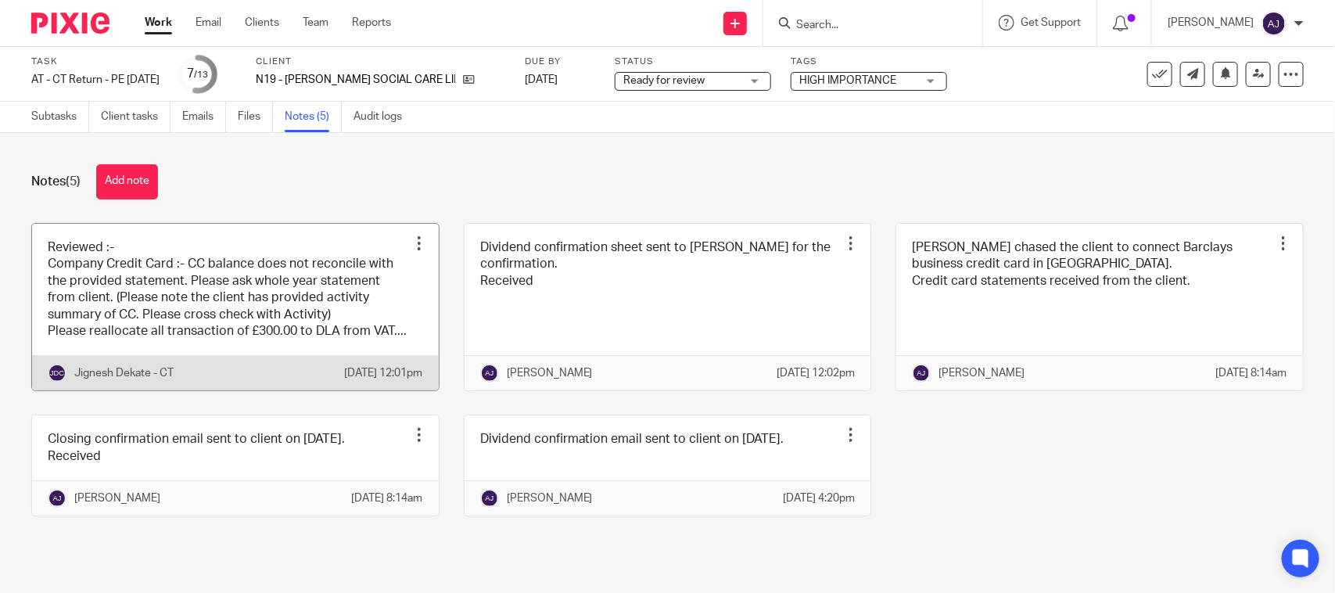
click at [192, 282] on link at bounding box center [235, 307] width 407 height 167
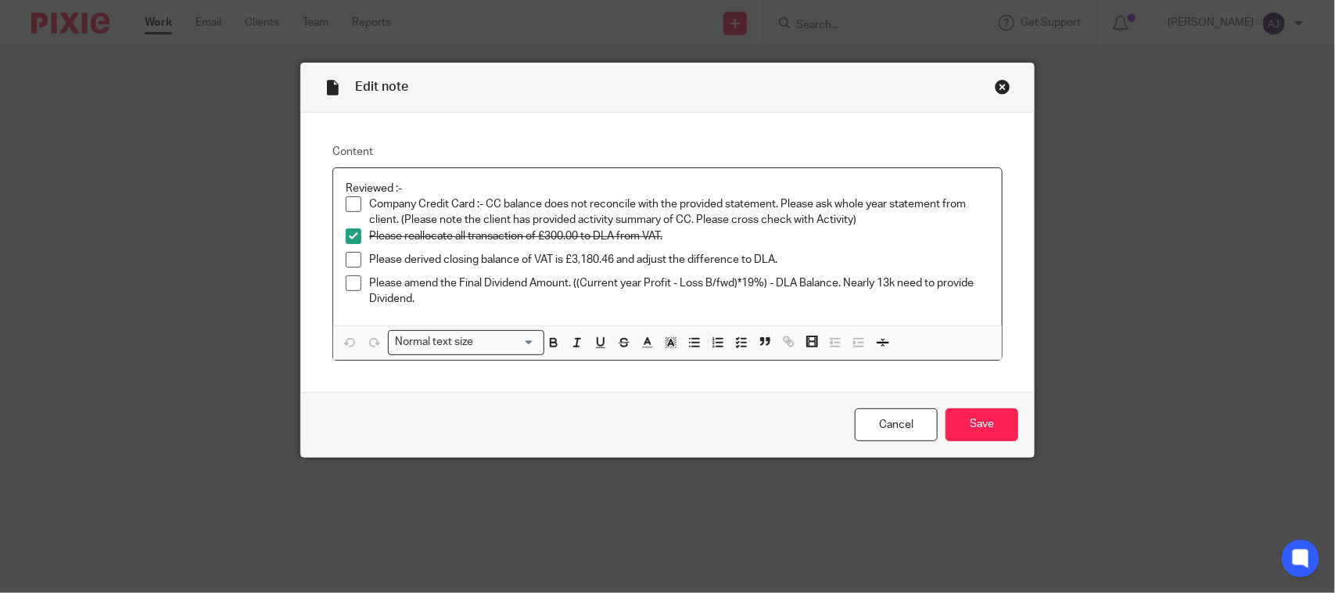
click at [868, 227] on p "Company Credit Card :- CC balance does not reconcile with the provided statemen…" at bounding box center [679, 212] width 620 height 32
click at [995, 90] on div "Close this dialog window" at bounding box center [1003, 87] width 16 height 16
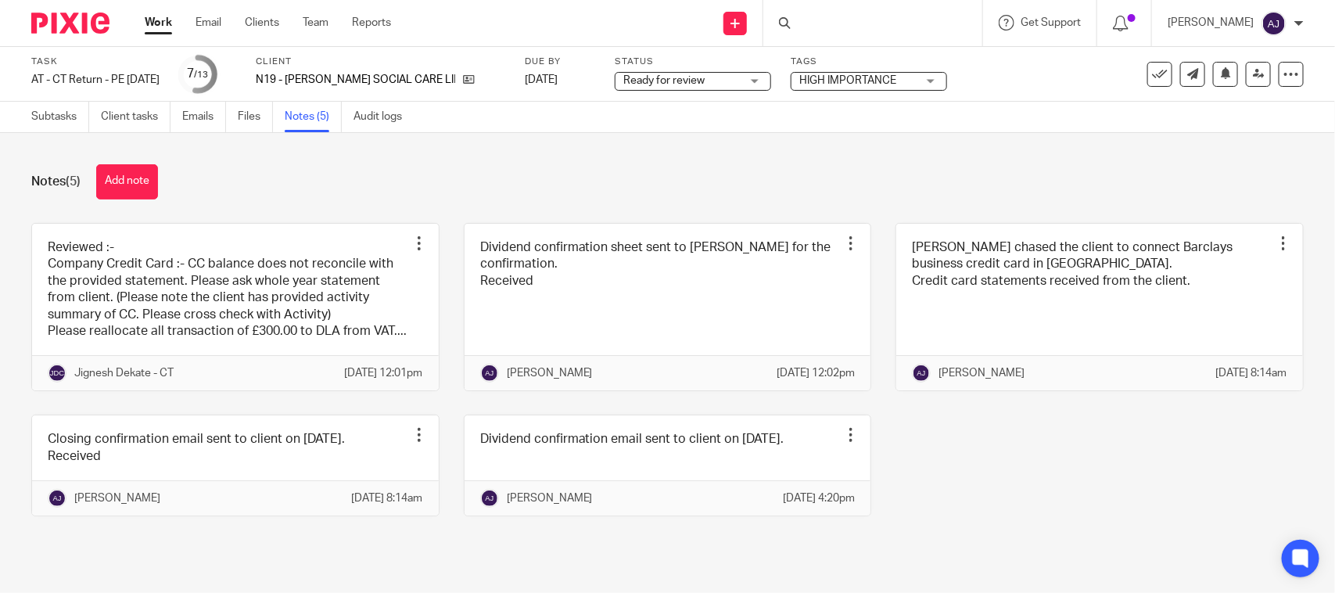
scroll to position [29, 0]
click at [952, 472] on div "Reviewed :- Company Credit Card :- CC balance does not reconcile with the provi…" at bounding box center [655, 381] width 1297 height 317
click at [979, 491] on div "Reviewed :- Company Credit Card :- CC balance does not reconcile with the provi…" at bounding box center [655, 381] width 1297 height 317
